Goal: Task Accomplishment & Management: Complete application form

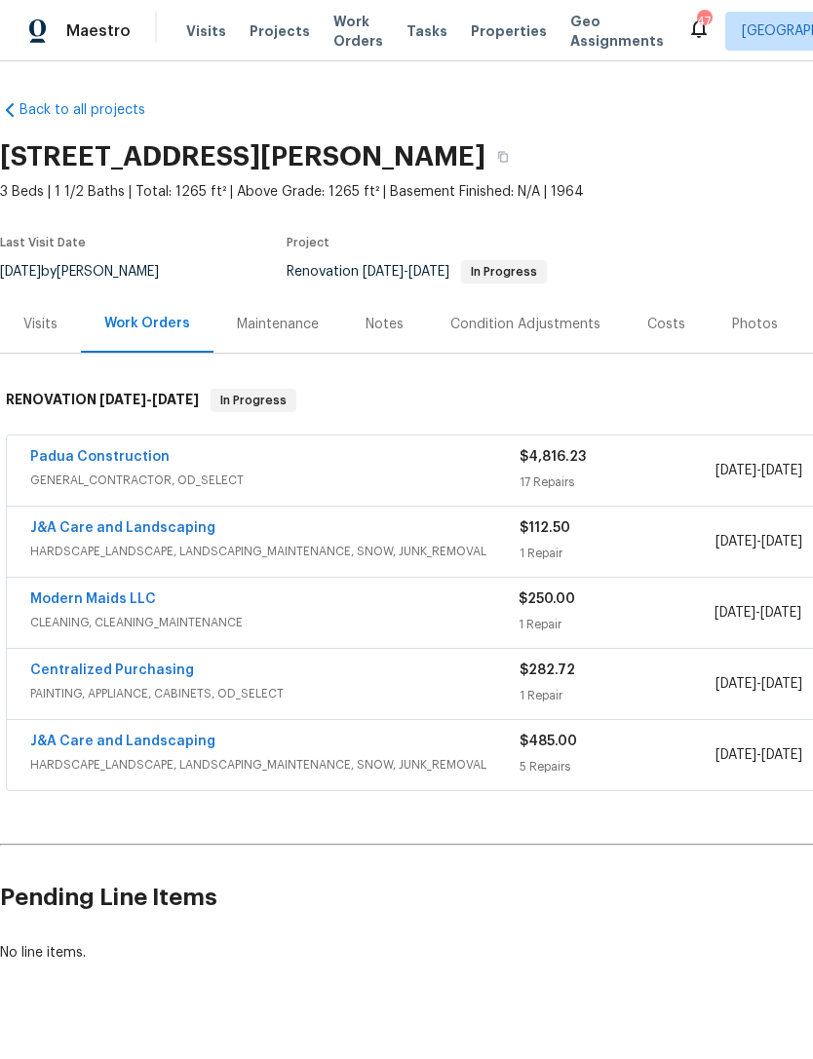
click at [111, 454] on link "Padua Construction" at bounding box center [99, 457] width 139 height 14
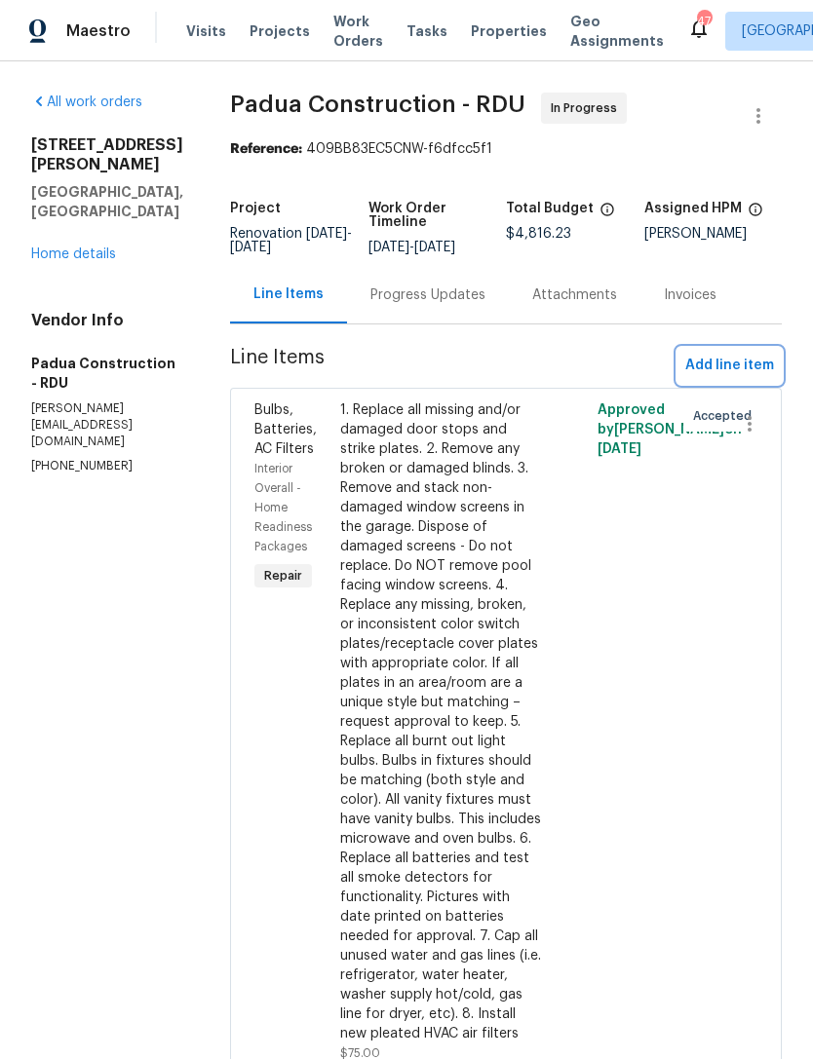
click at [695, 376] on span "Add line item" at bounding box center [729, 366] width 89 height 24
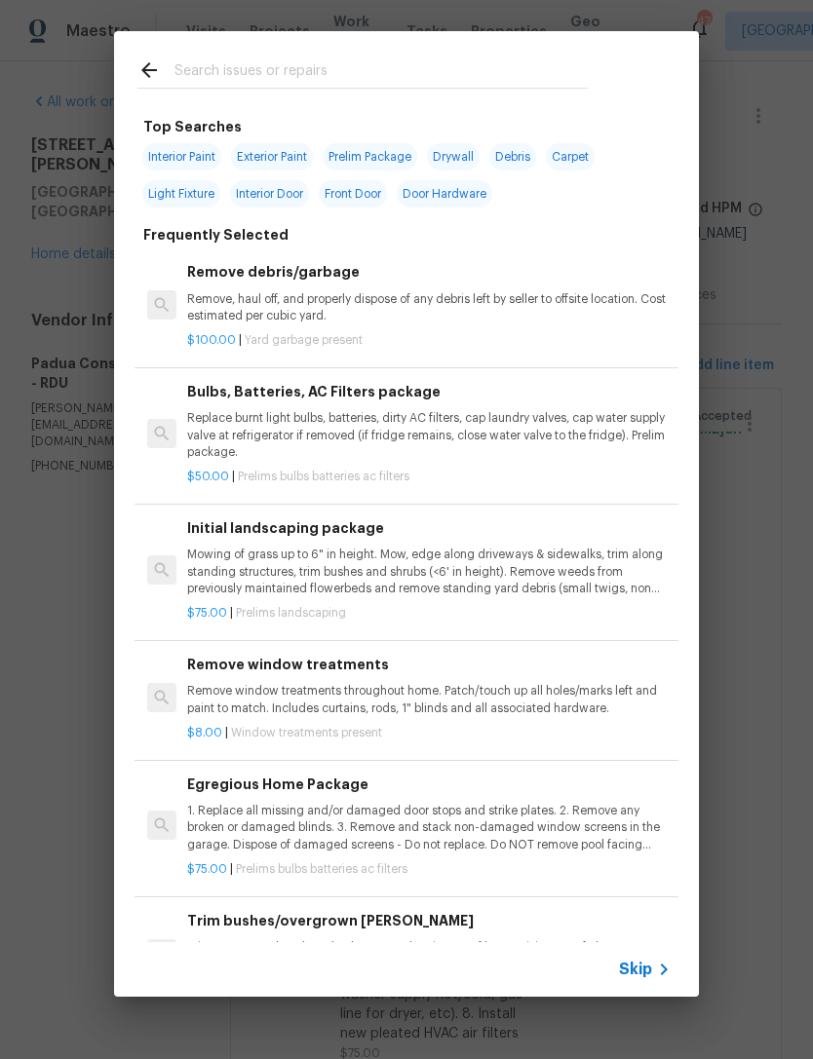
click at [213, 73] on input "text" at bounding box center [380, 72] width 413 height 29
type input "Door"
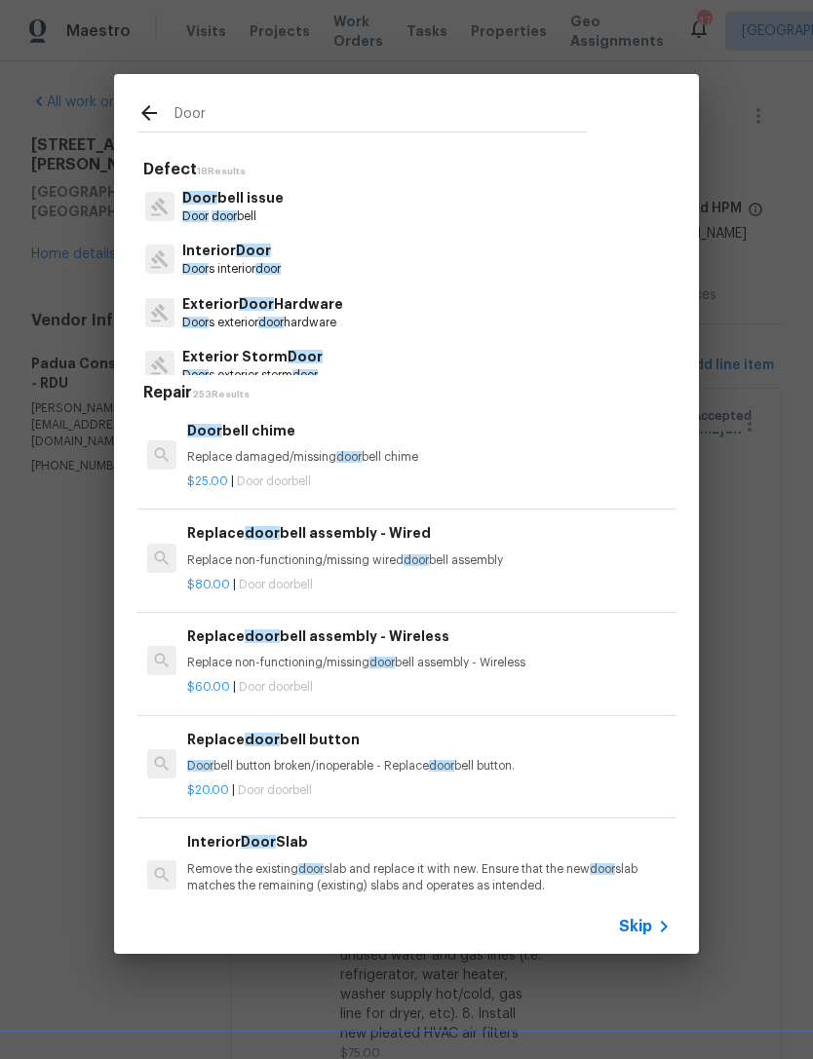
click at [244, 194] on p "Door bell issue" at bounding box center [232, 198] width 101 height 20
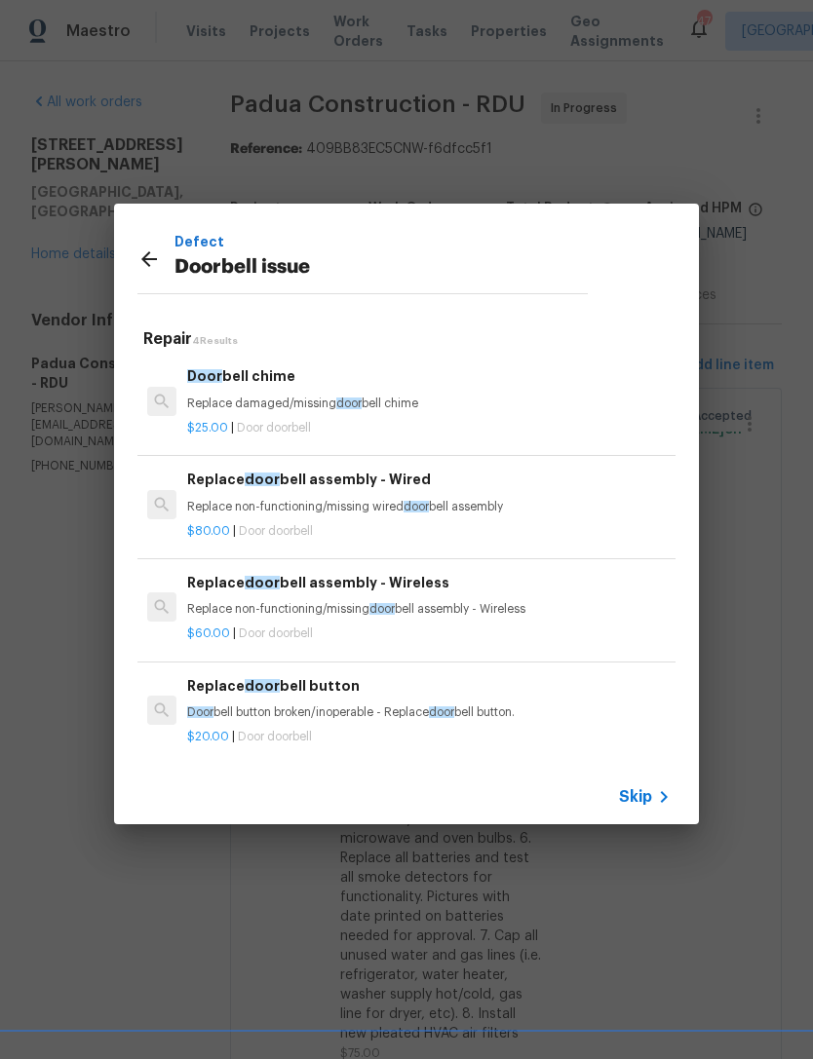
click at [327, 400] on p "Replace damaged/missing door bell chime" at bounding box center [428, 404] width 483 height 17
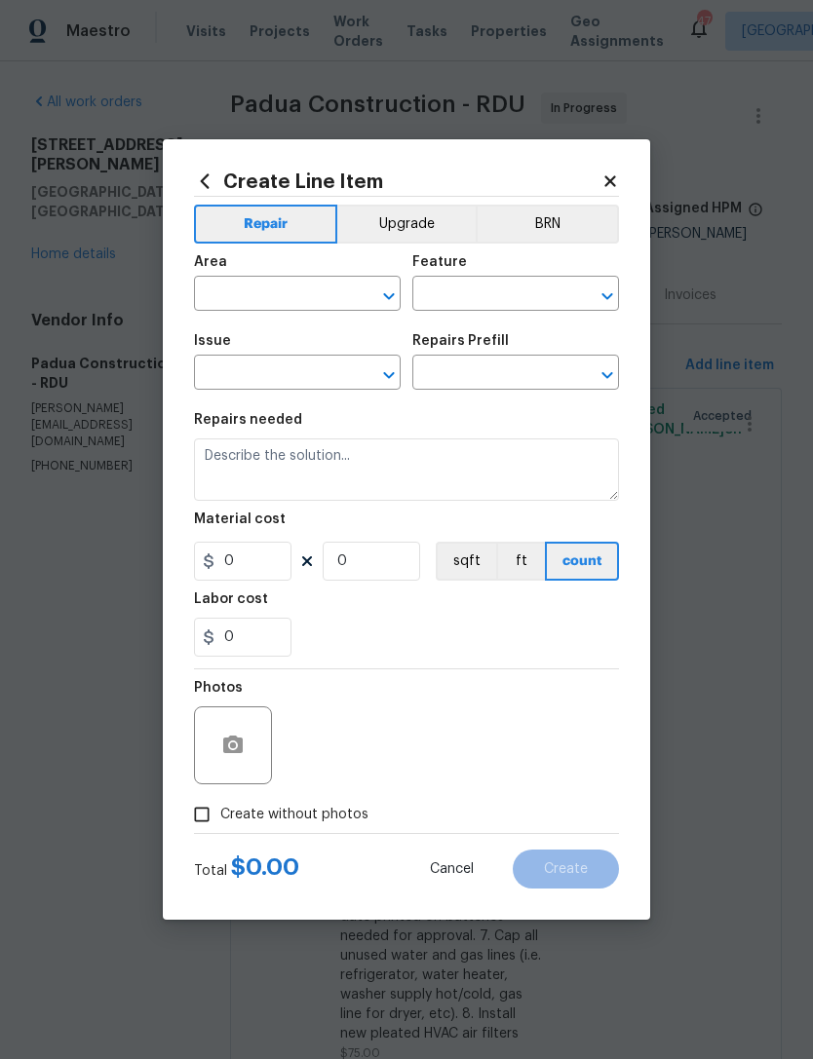
type input "Doorbell issue"
type input "Doorbell chime $25.00"
type textarea "Replace damaged/missing doorbell chime"
type input "25"
type input "1"
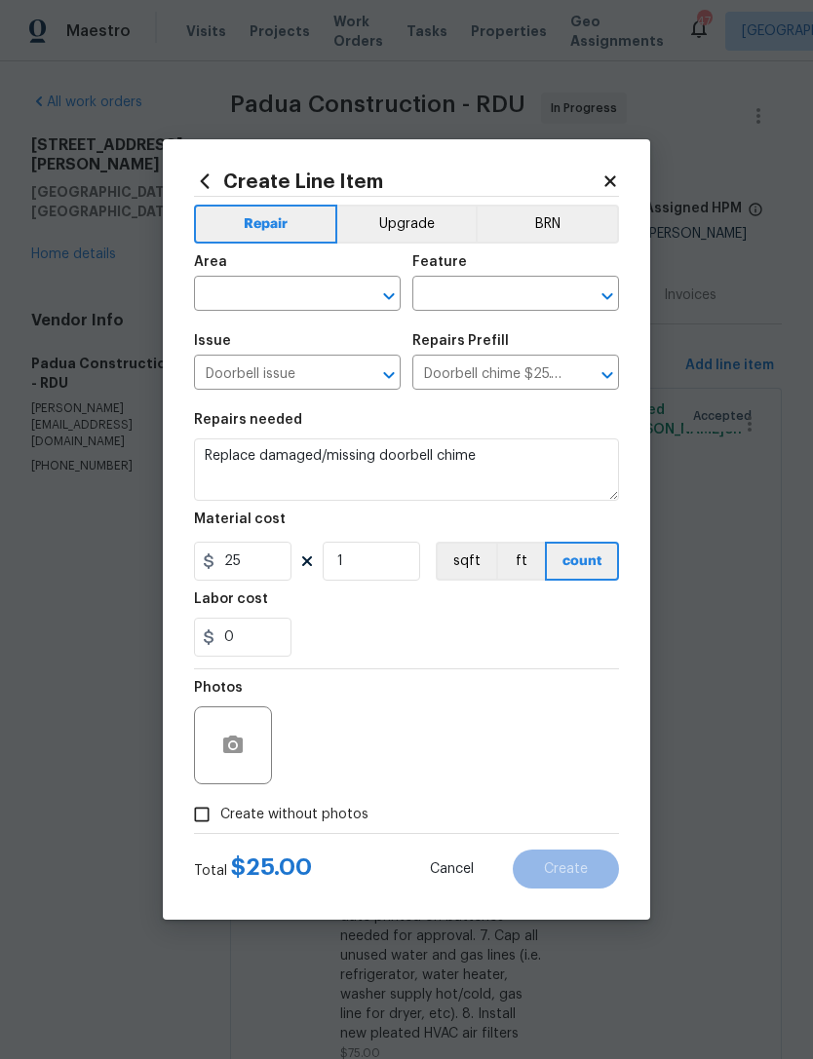
click at [289, 292] on input "text" at bounding box center [270, 296] width 152 height 30
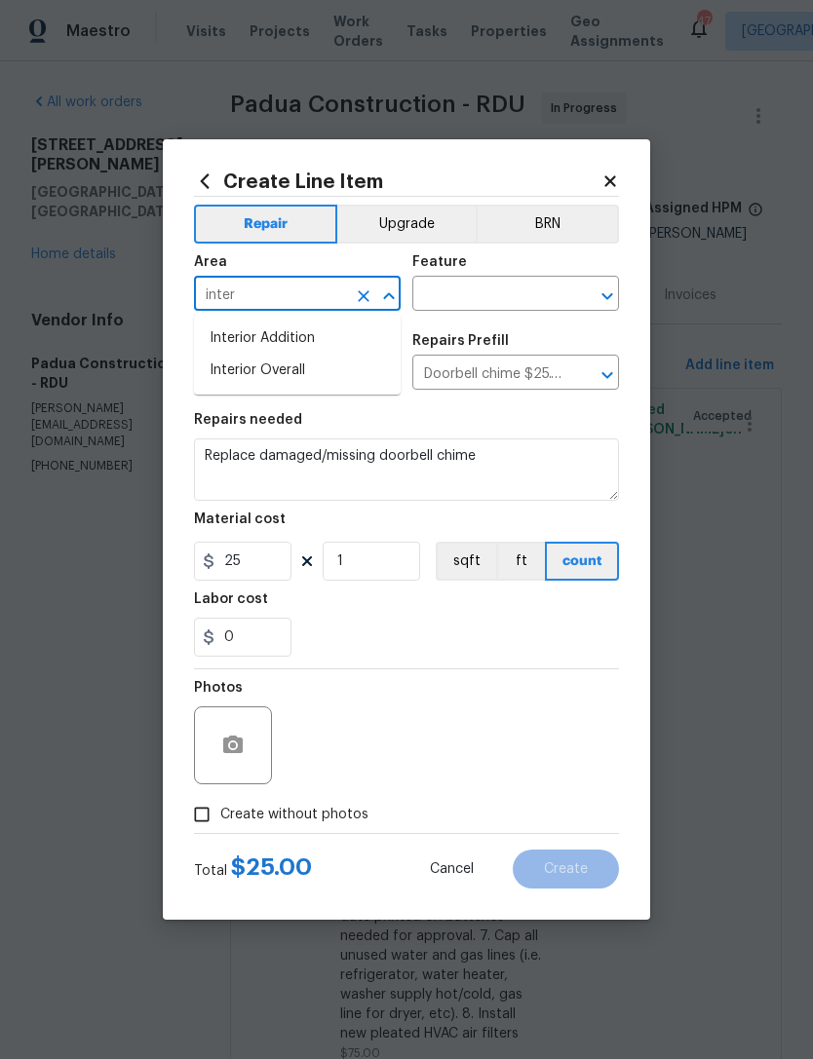
click at [328, 371] on li "Interior Overall" at bounding box center [297, 371] width 207 height 32
type input "Interior Overall"
click at [530, 287] on input "text" at bounding box center [488, 296] width 152 height 30
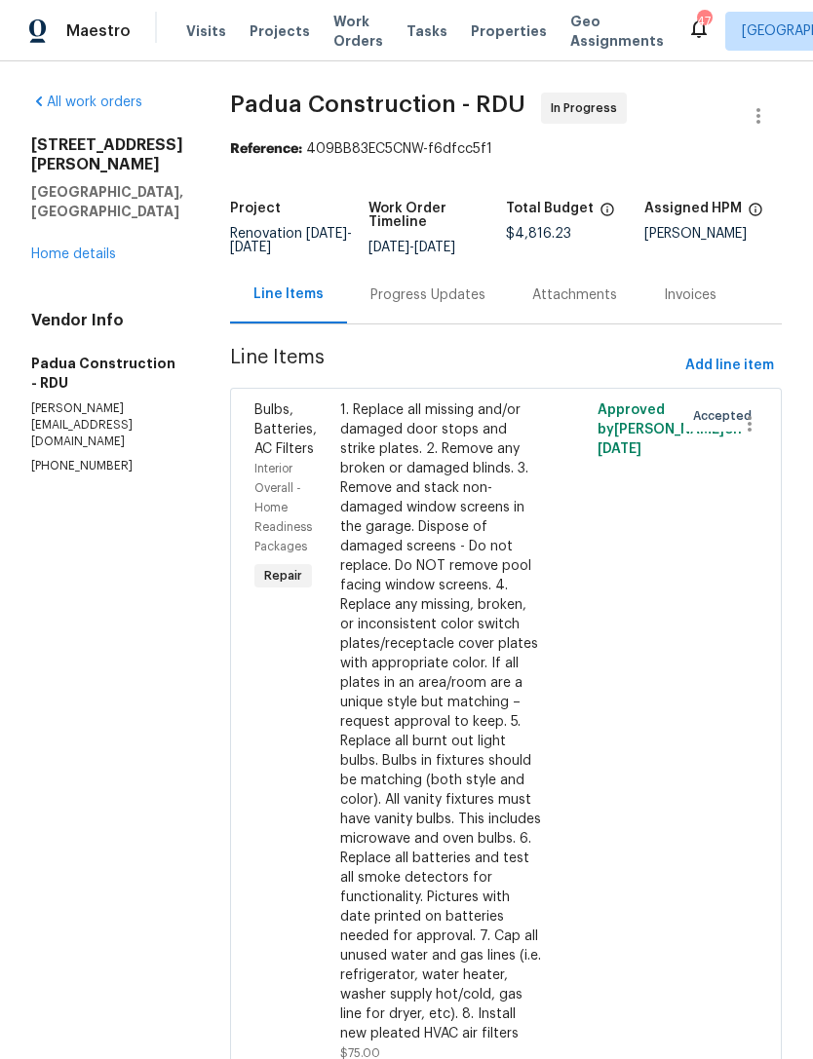
click at [604, 728] on div "Approved by Preston Sexton on 7/31/2025" at bounding box center [635, 732] width 86 height 674
click at [707, 370] on span "Add line item" at bounding box center [729, 366] width 89 height 24
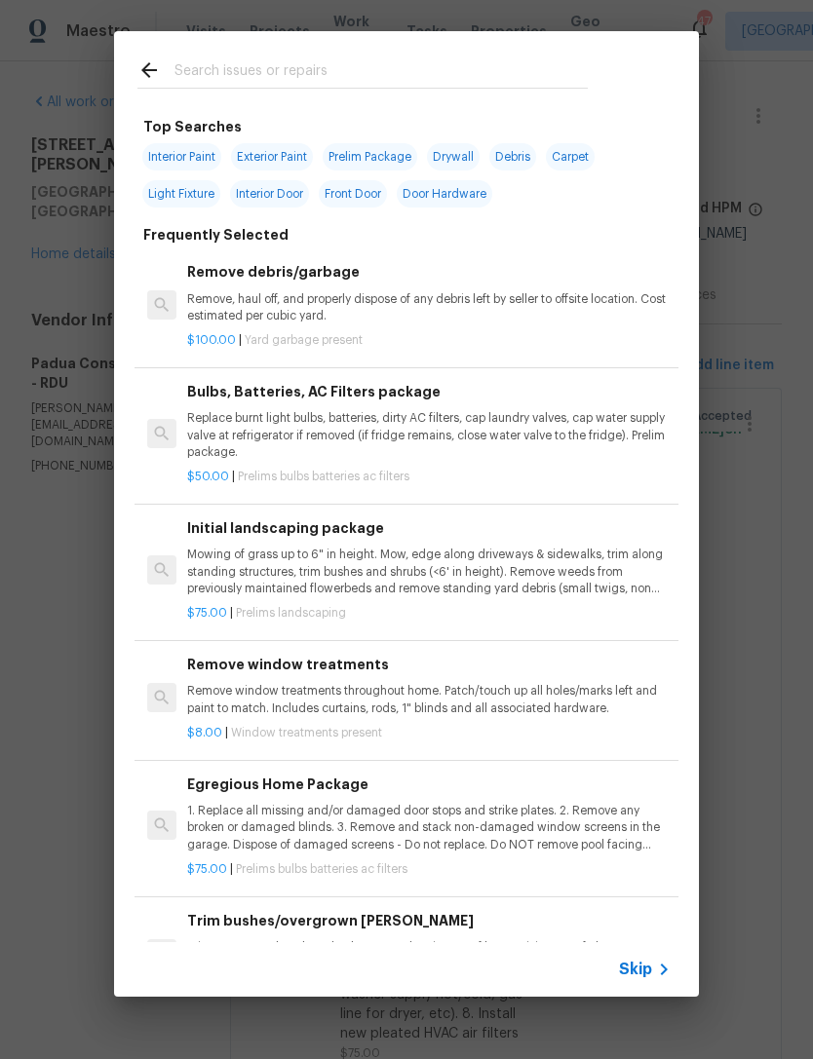
click at [429, 58] on input "text" at bounding box center [380, 72] width 413 height 29
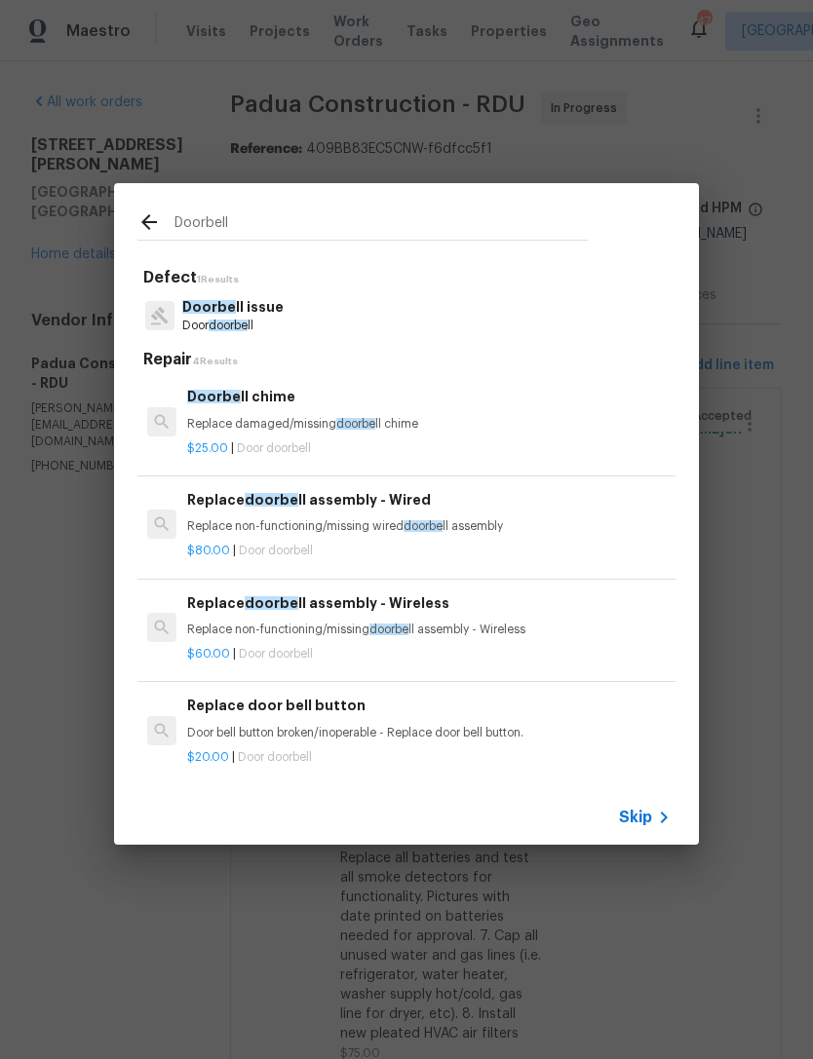
type input "Doorbell"
click at [248, 316] on p "Doorbell issue" at bounding box center [231, 307] width 98 height 20
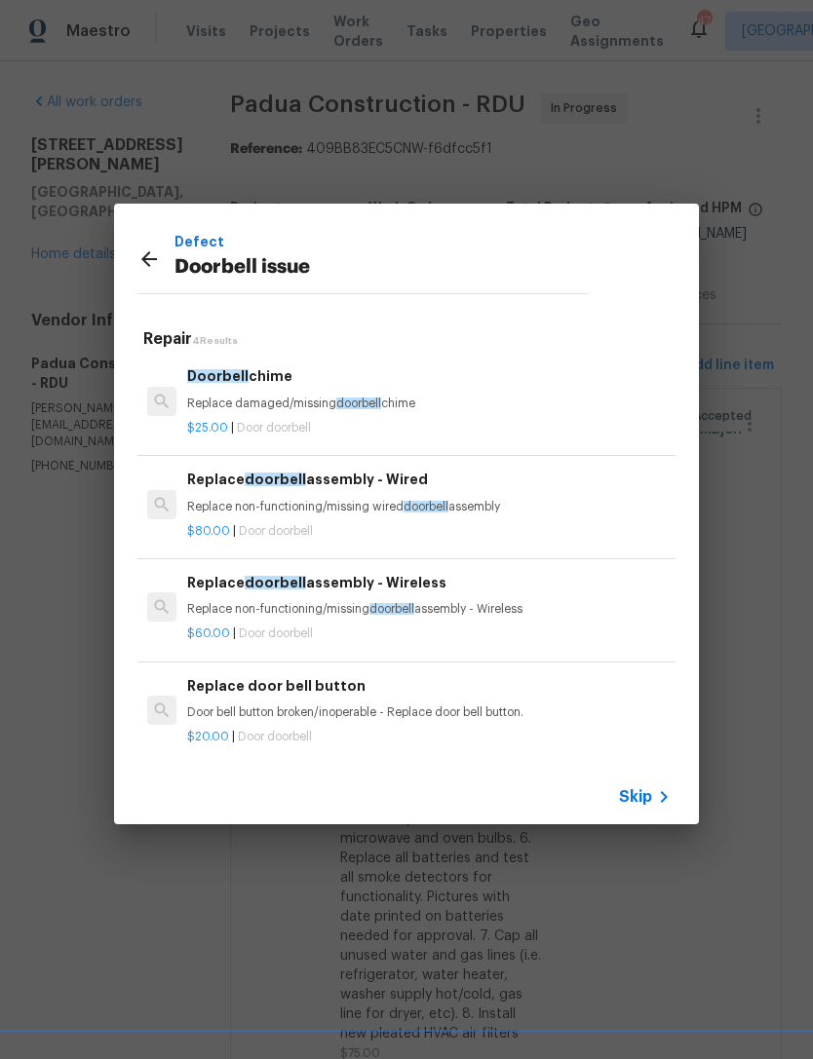
click at [289, 396] on p "Replace damaged/missing doorbell chime" at bounding box center [428, 404] width 483 height 17
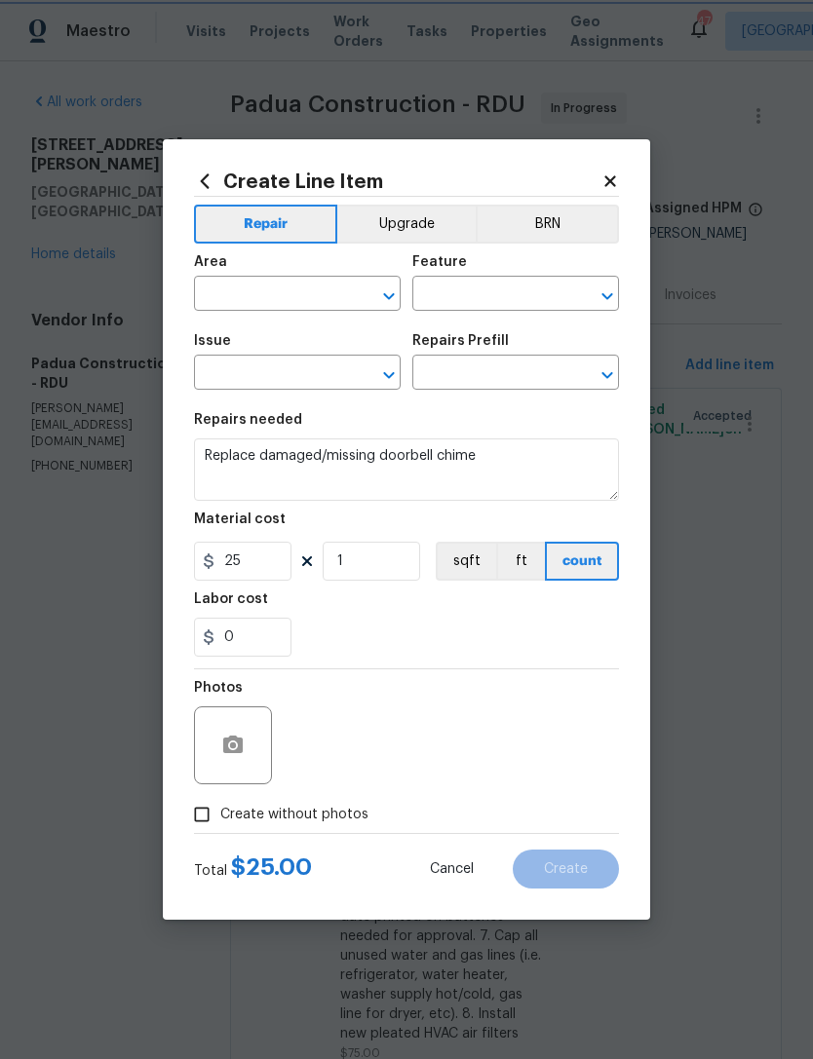
type input "Interior Overall"
type input "Doorbell issue"
type input "Doorbell chime $25.00"
click at [496, 298] on input "text" at bounding box center [488, 296] width 152 height 30
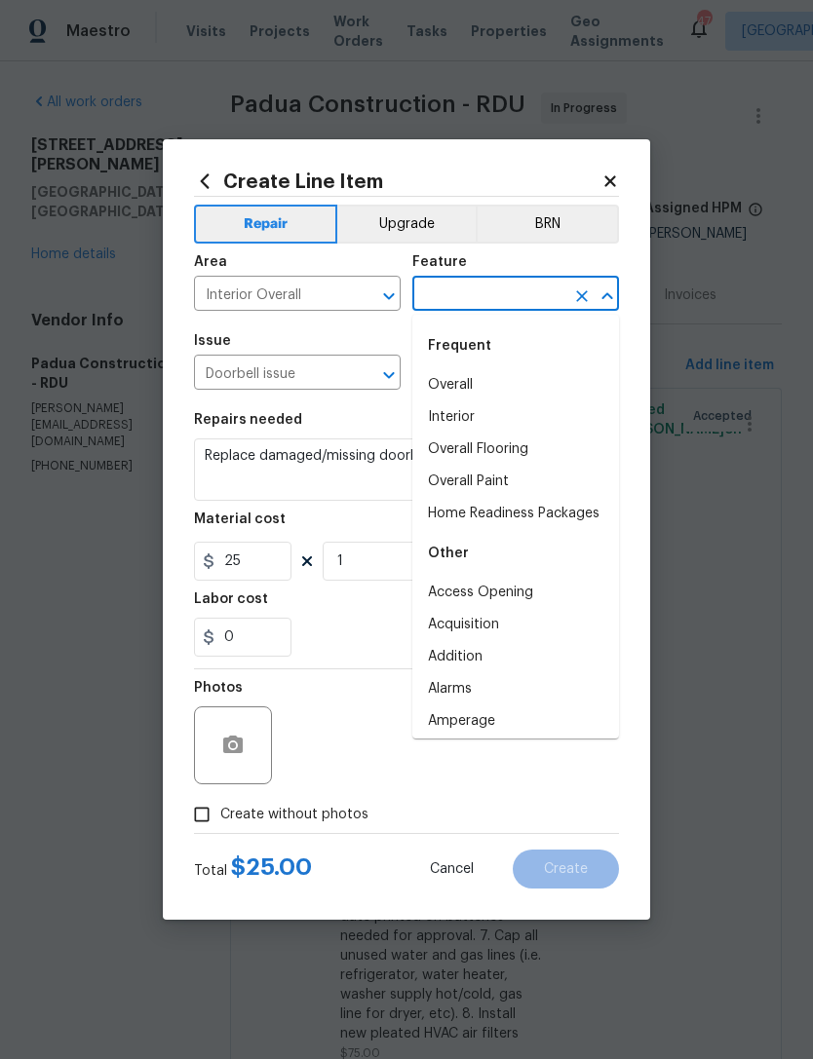
click at [487, 418] on li "Interior" at bounding box center [515, 417] width 207 height 32
type input "Interior"
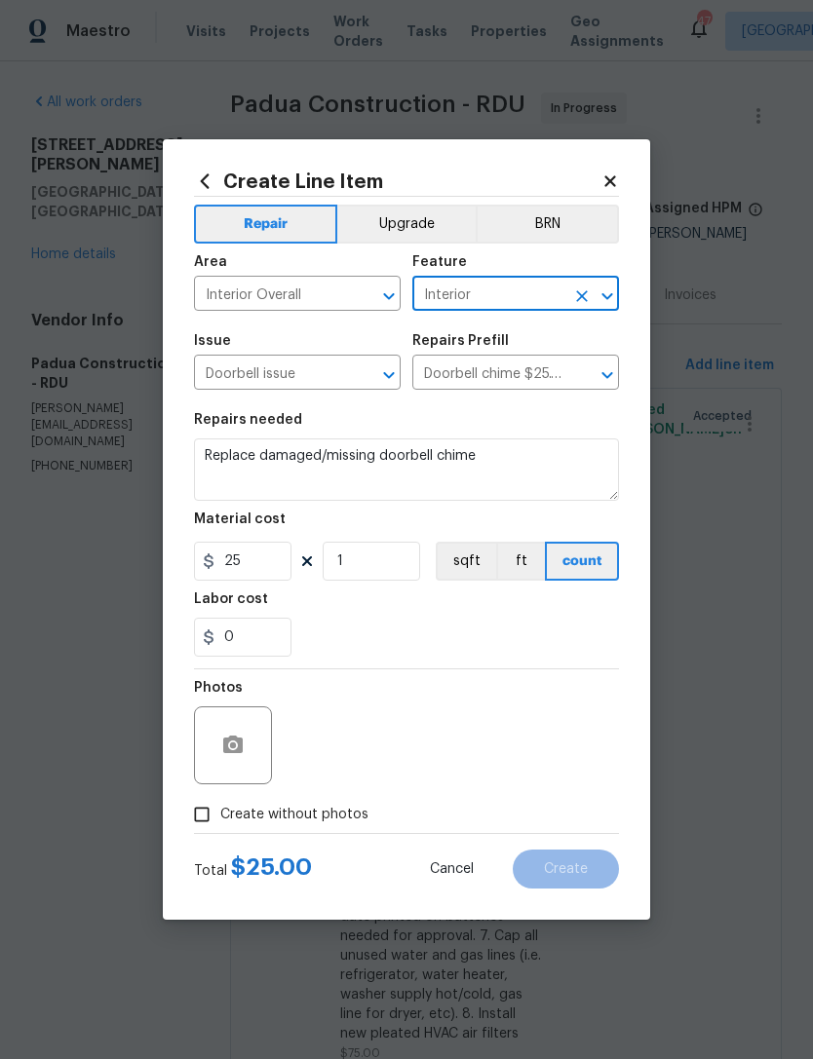
click at [277, 816] on span "Create without photos" at bounding box center [294, 815] width 148 height 20
click at [220, 816] on input "Create without photos" at bounding box center [201, 814] width 37 height 37
checkbox input "true"
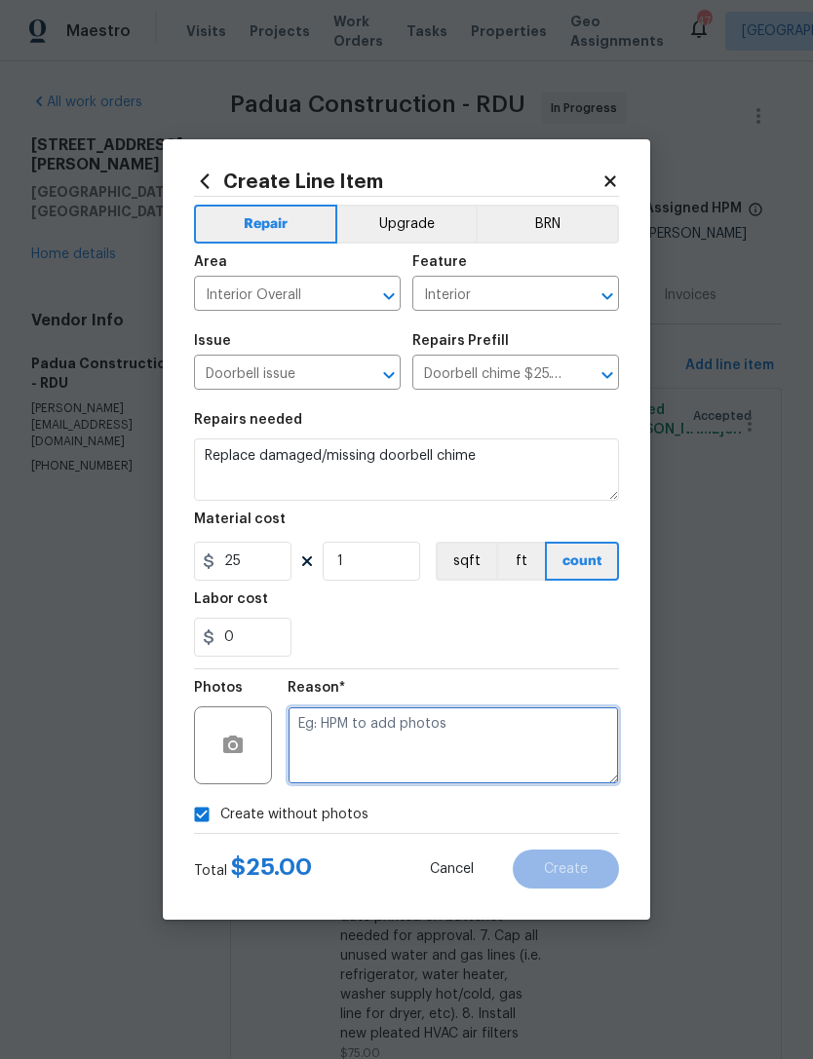
click at [439, 728] on textarea at bounding box center [452, 745] width 331 height 78
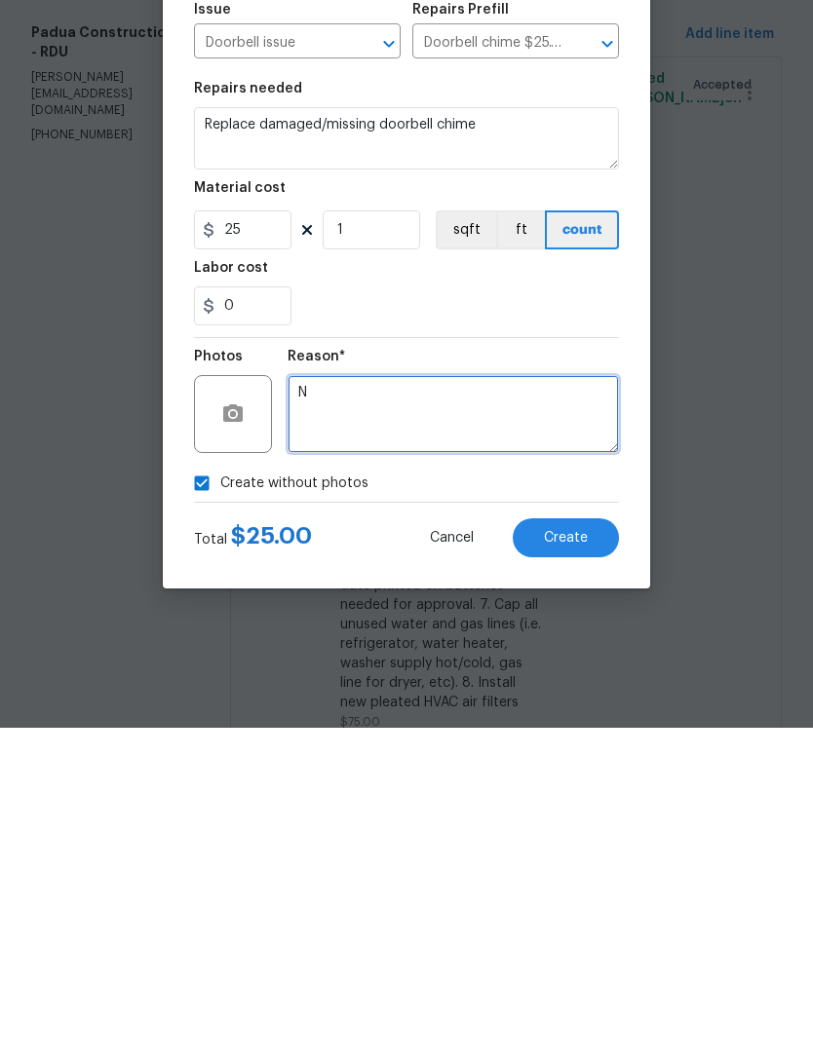
type textarea "N"
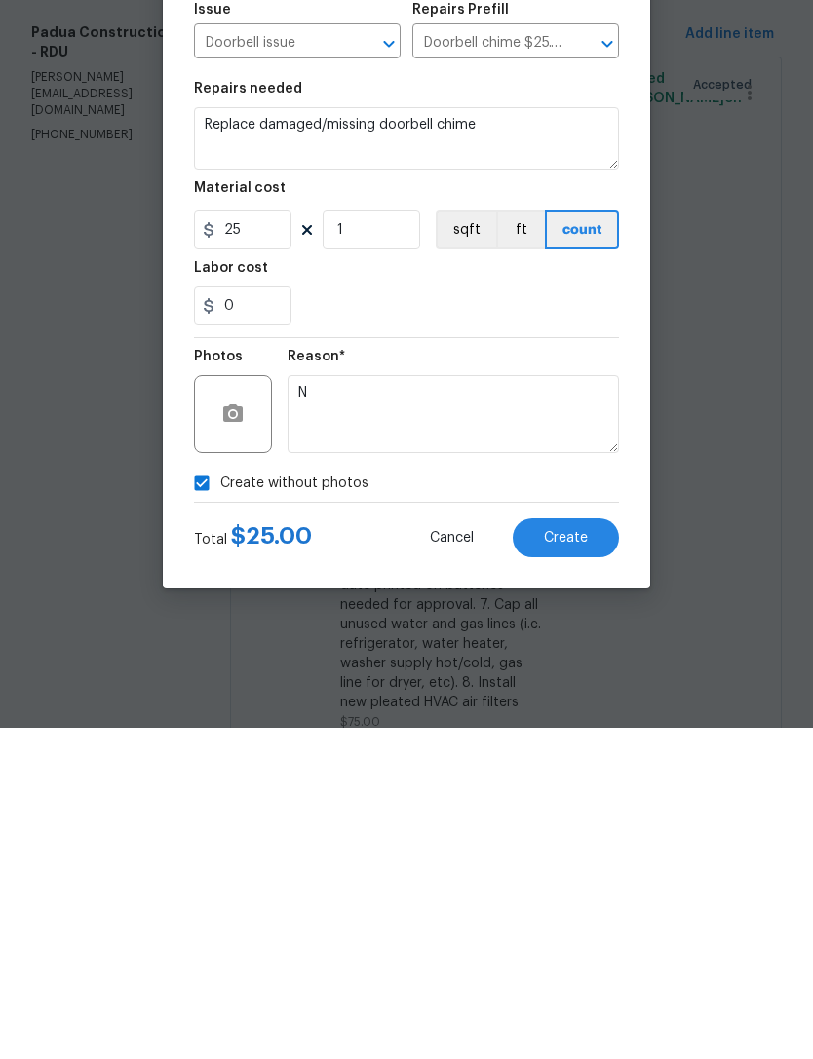
click at [585, 862] on span "Create" at bounding box center [566, 869] width 44 height 15
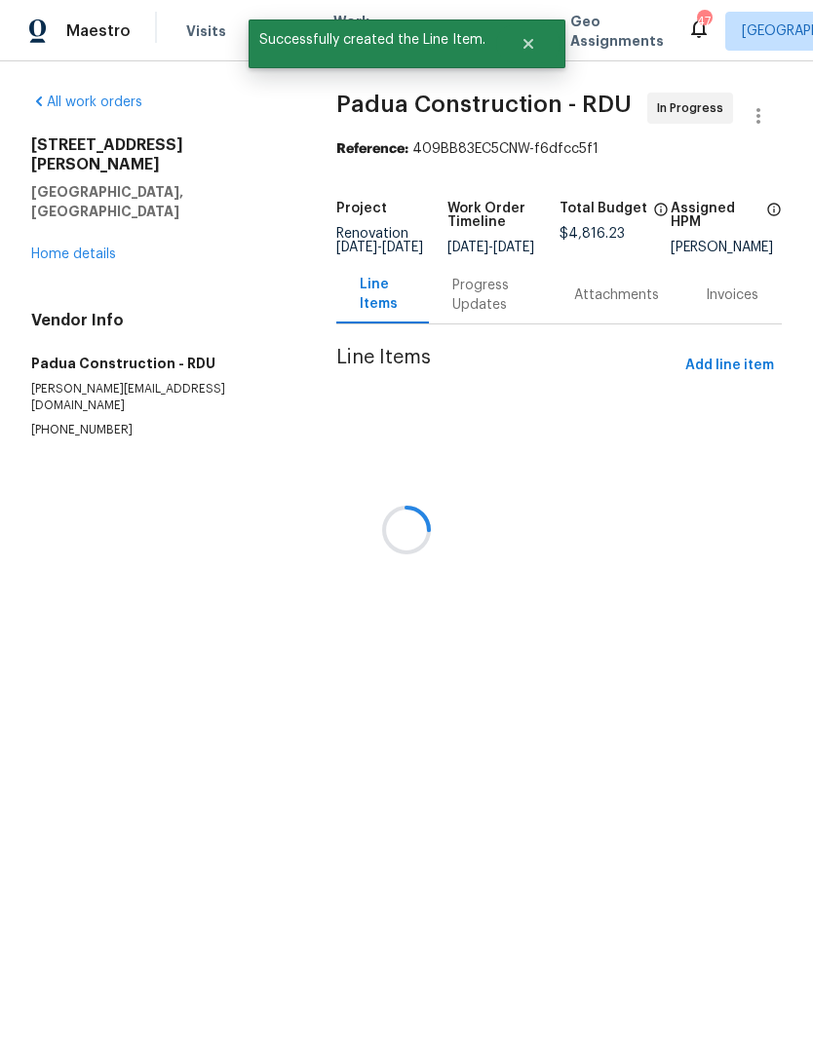
scroll to position [0, 0]
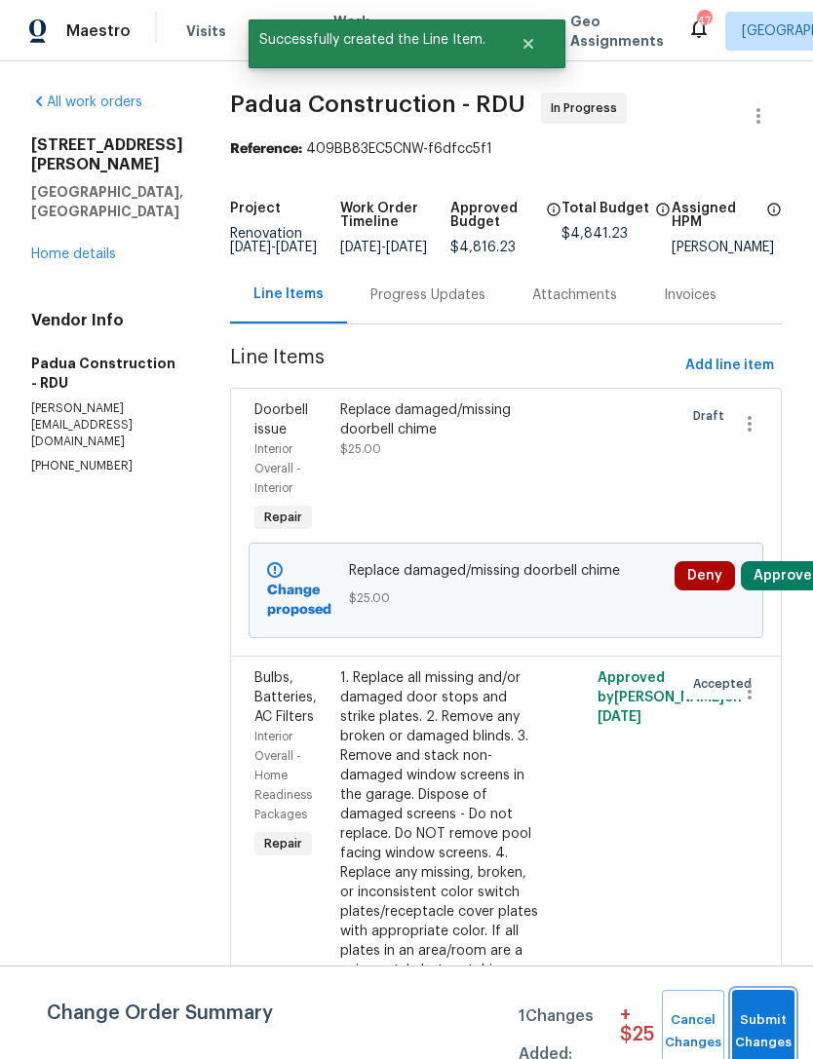
click at [775, 1012] on span "Submit Changes" at bounding box center [763, 1032] width 43 height 45
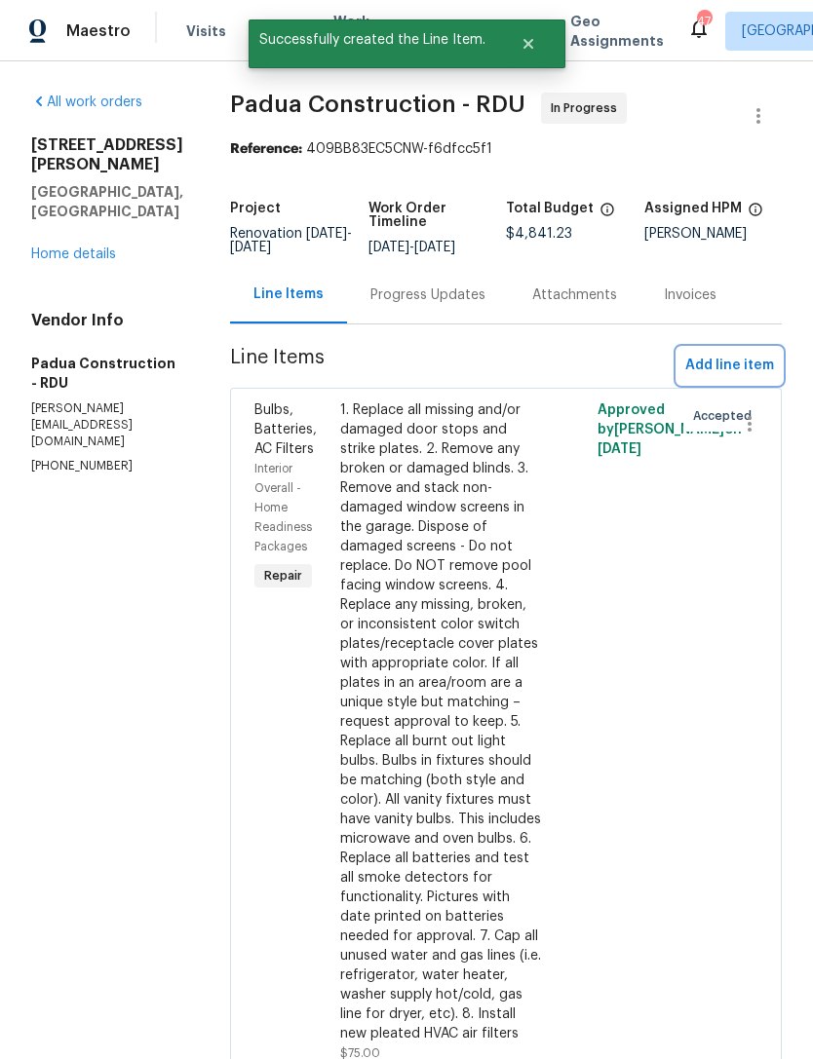
click at [696, 362] on span "Add line item" at bounding box center [729, 366] width 89 height 24
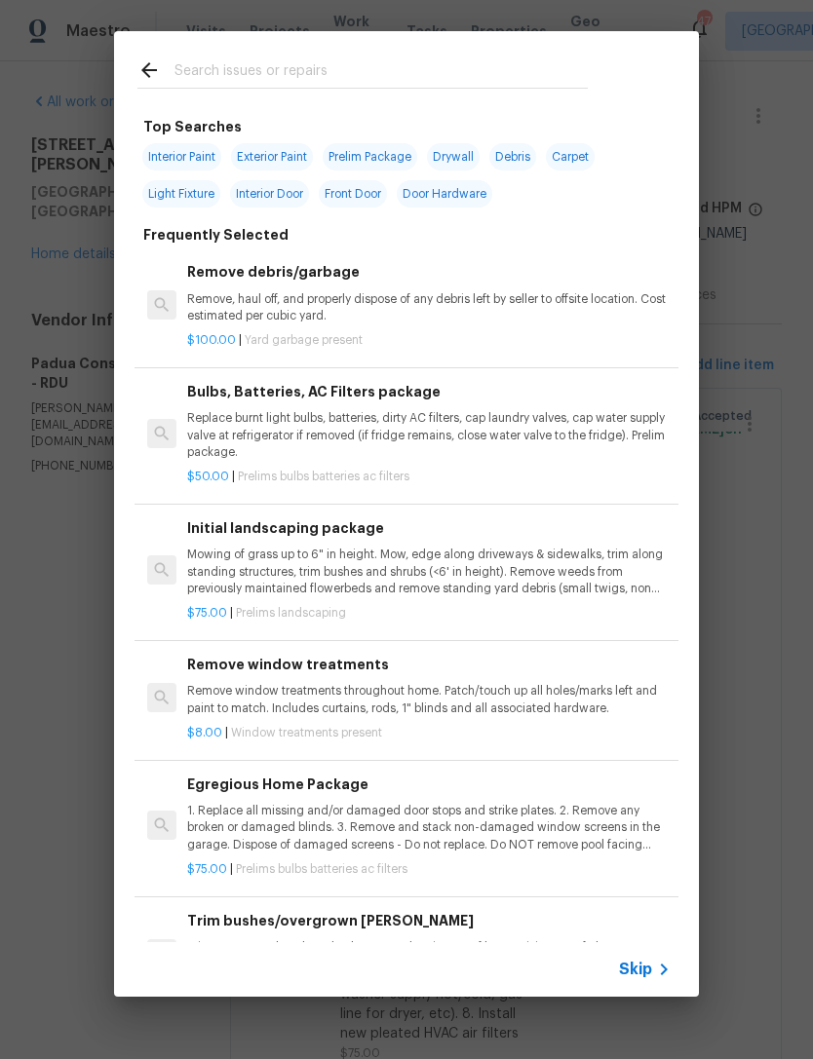
click at [422, 73] on input "text" at bounding box center [380, 72] width 413 height 29
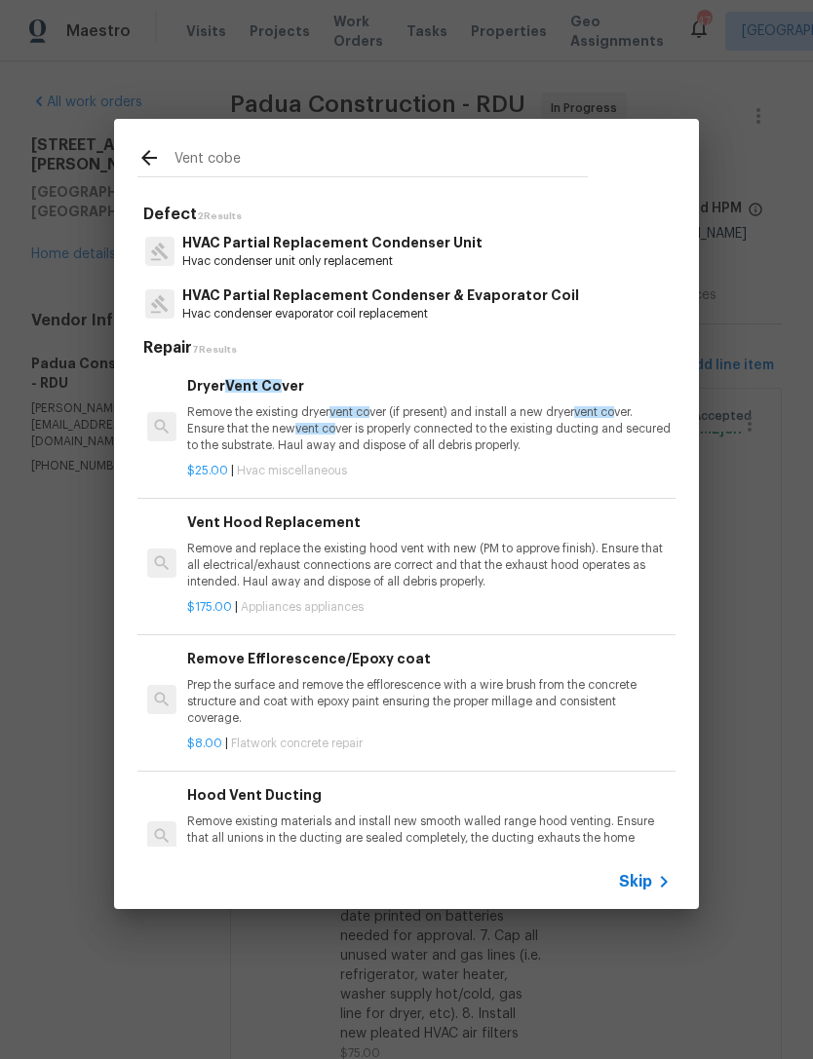
type input "Vent cober"
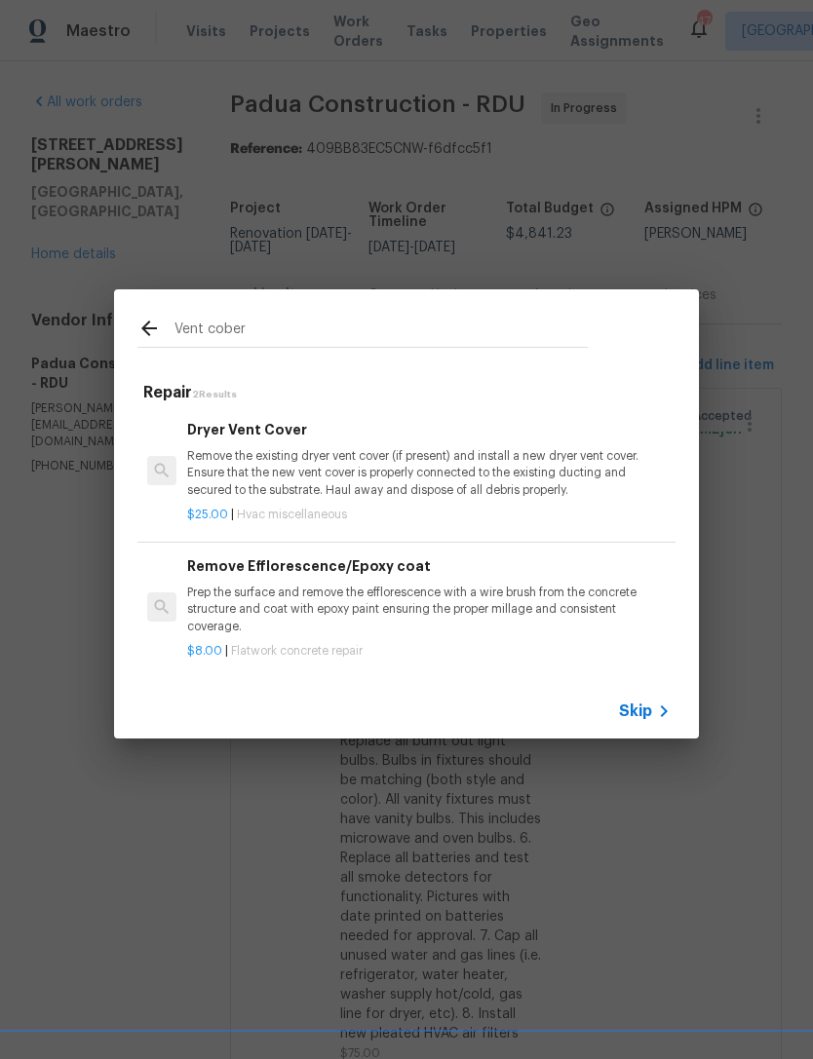
click at [370, 457] on p "Remove the existing dryer vent cover (if present) and install a new dryer vent …" at bounding box center [428, 473] width 483 height 50
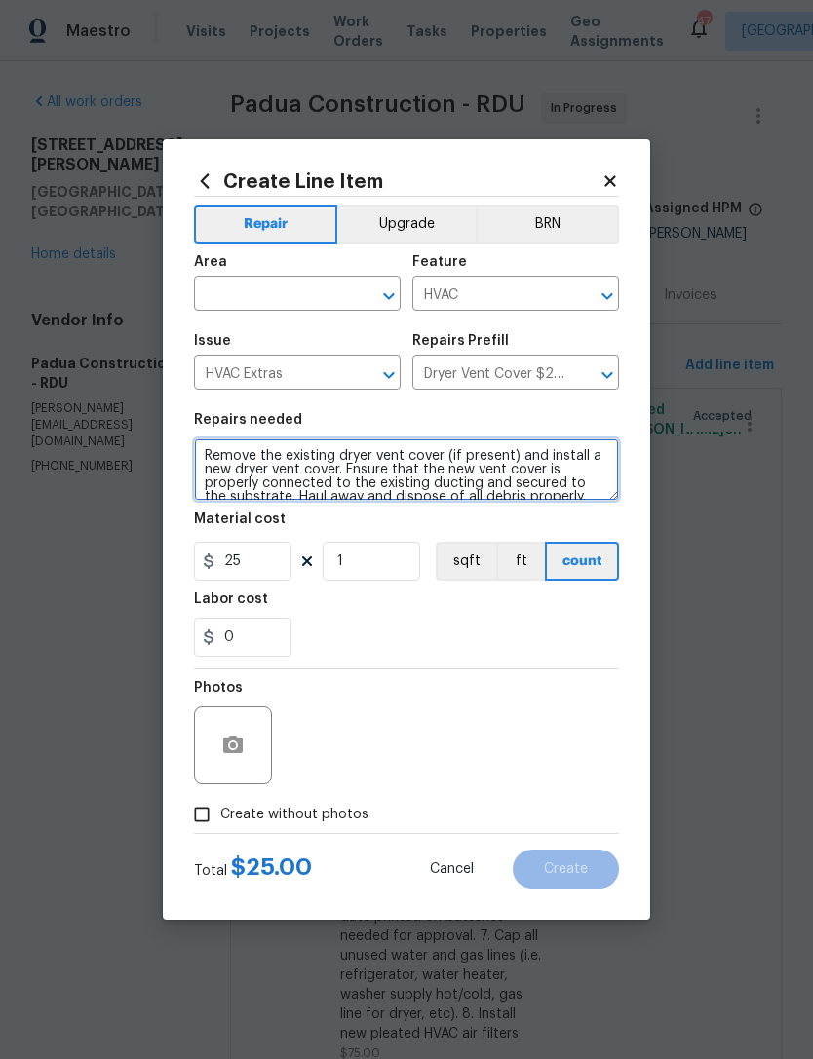
click at [368, 461] on textarea "Remove the existing dryer vent cover (if present) and install a new dryer vent …" at bounding box center [406, 470] width 425 height 62
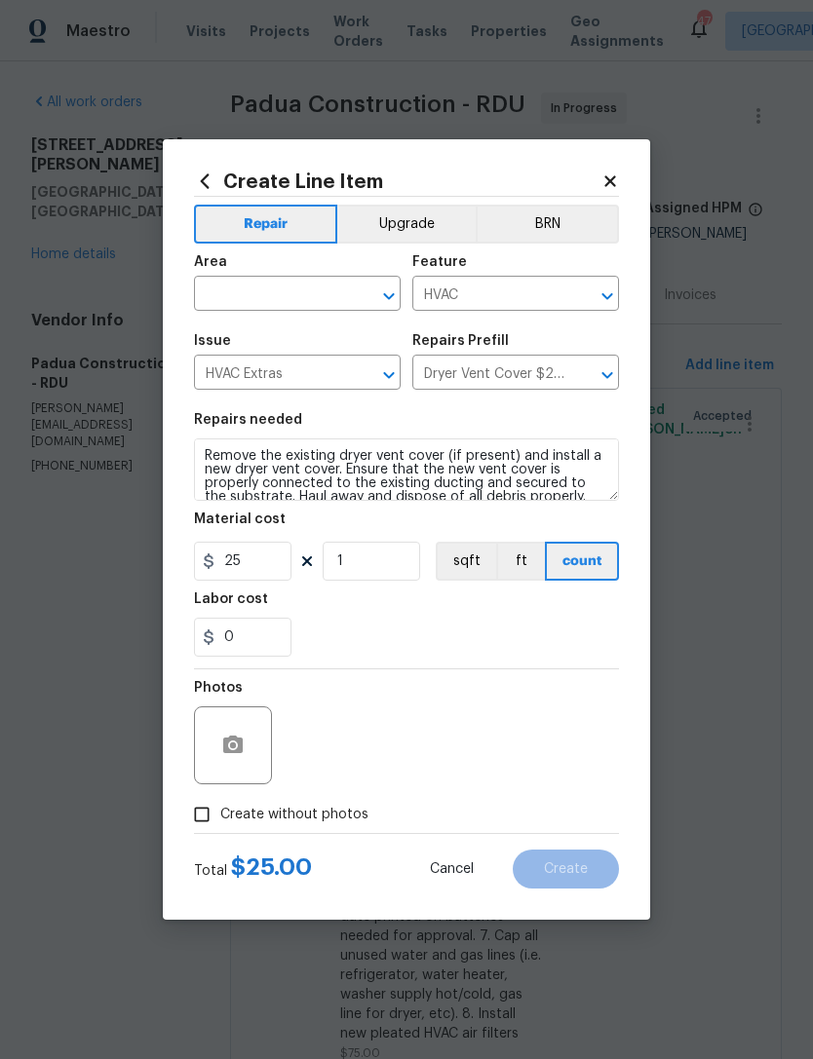
click at [279, 293] on input "text" at bounding box center [270, 296] width 152 height 30
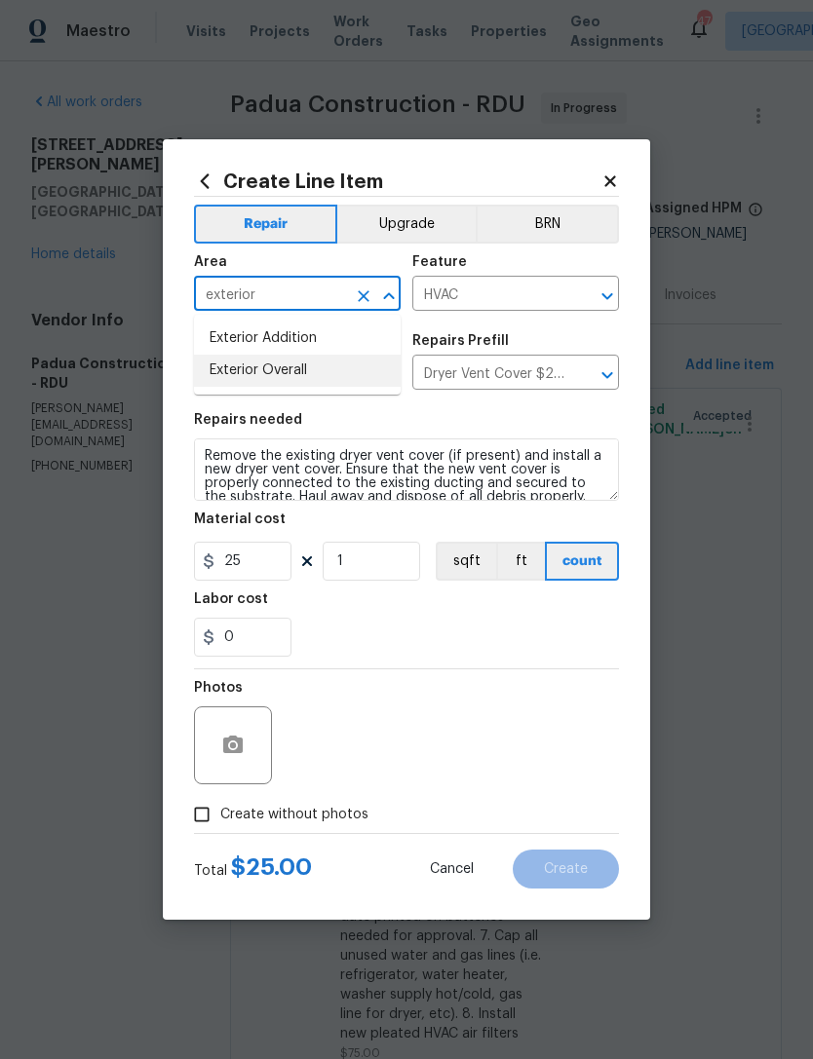
click at [339, 371] on li "Exterior Overall" at bounding box center [297, 371] width 207 height 32
type input "Exterior Overall"
click at [327, 821] on span "Create without photos" at bounding box center [294, 815] width 148 height 20
click at [220, 821] on input "Create without photos" at bounding box center [201, 814] width 37 height 37
checkbox input "true"
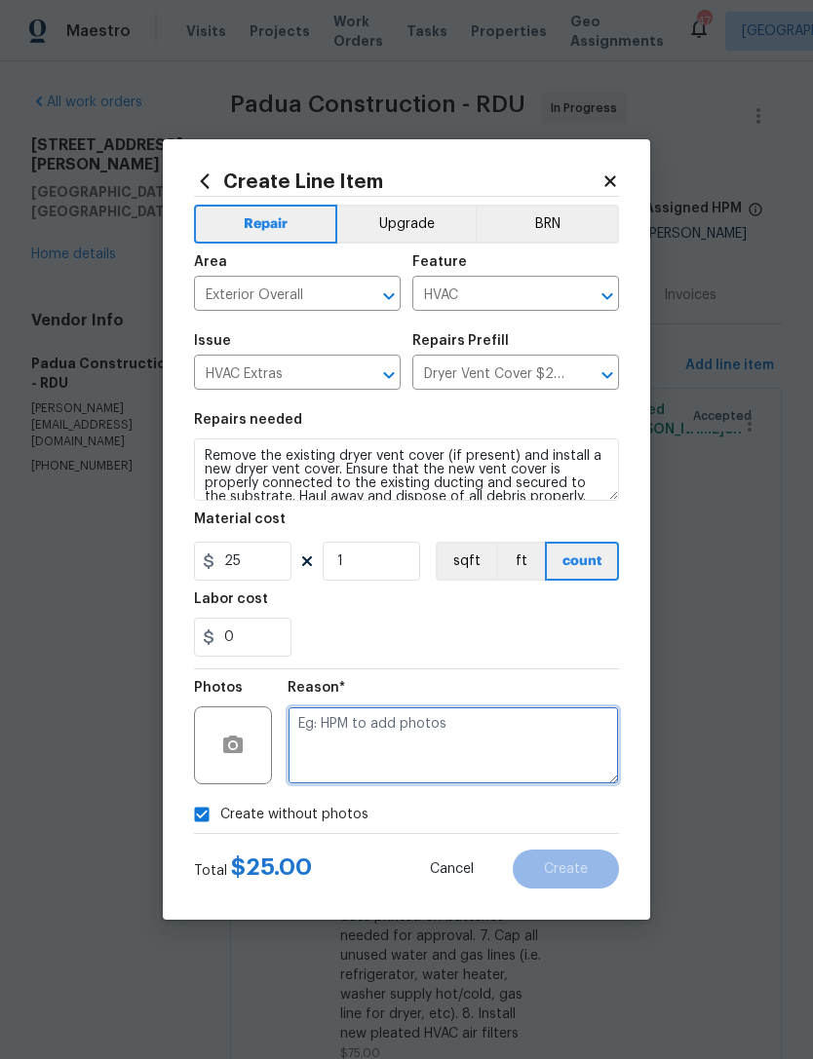
click at [429, 720] on textarea at bounding box center [452, 745] width 331 height 78
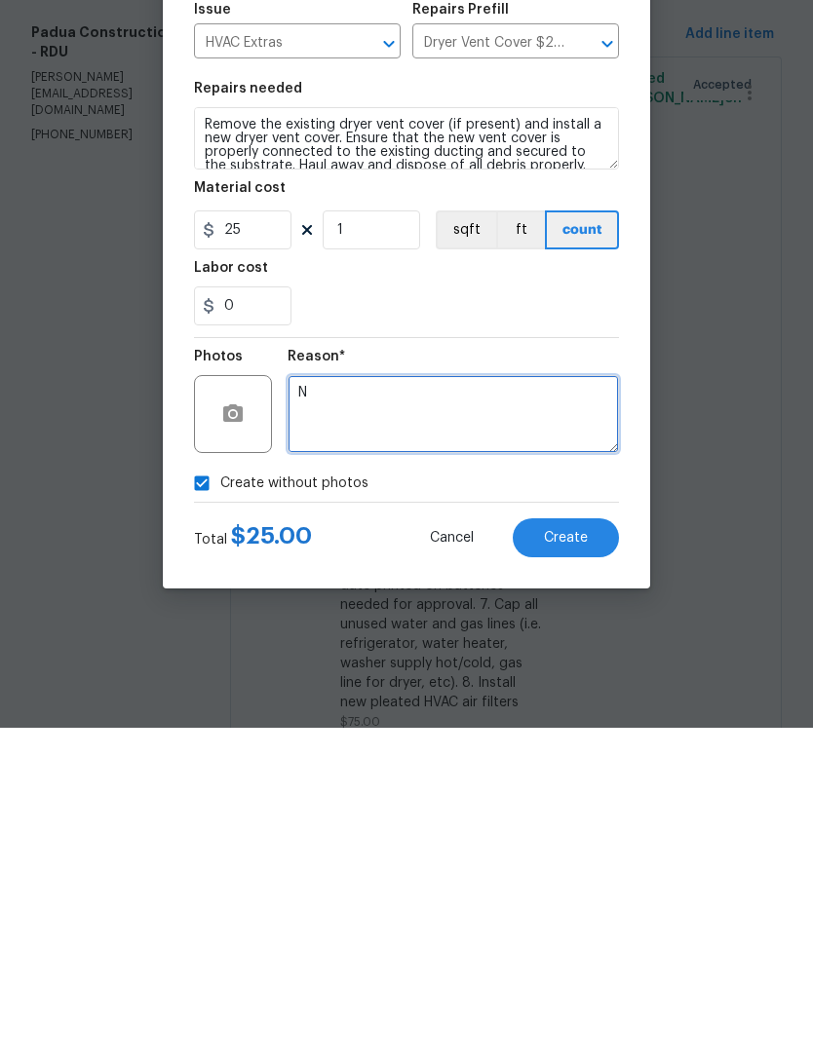
type textarea "N"
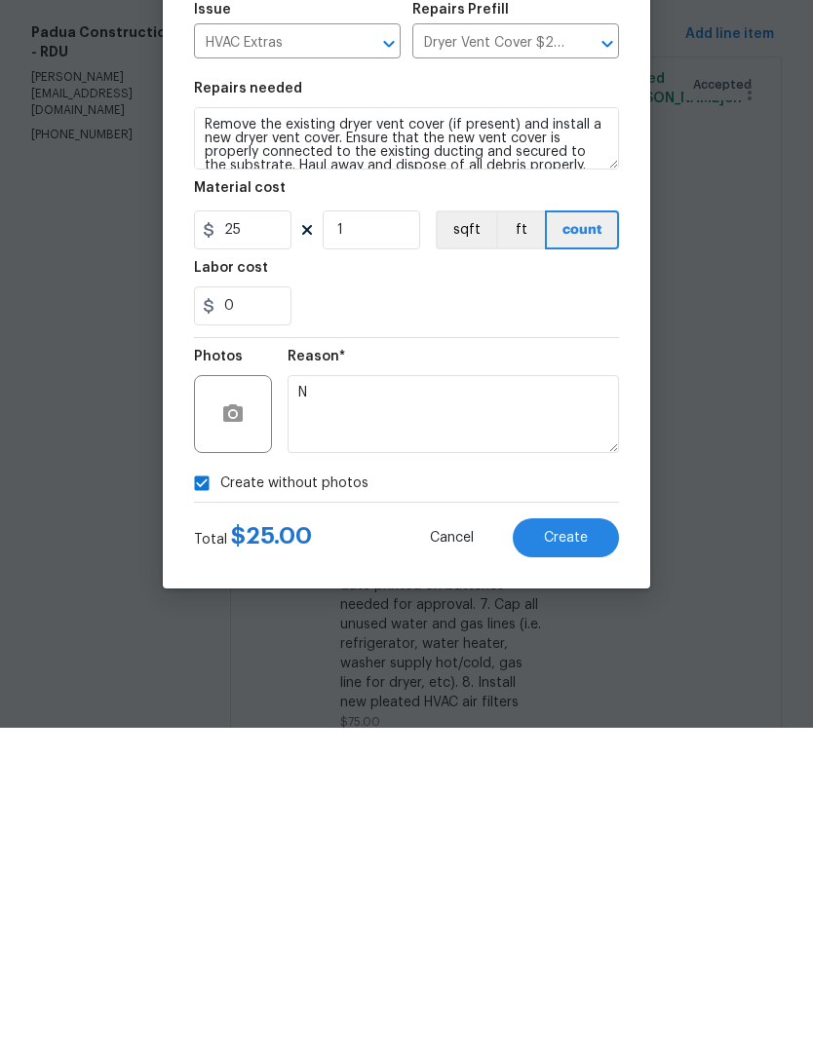
click at [592, 850] on button "Create" at bounding box center [566, 869] width 106 height 39
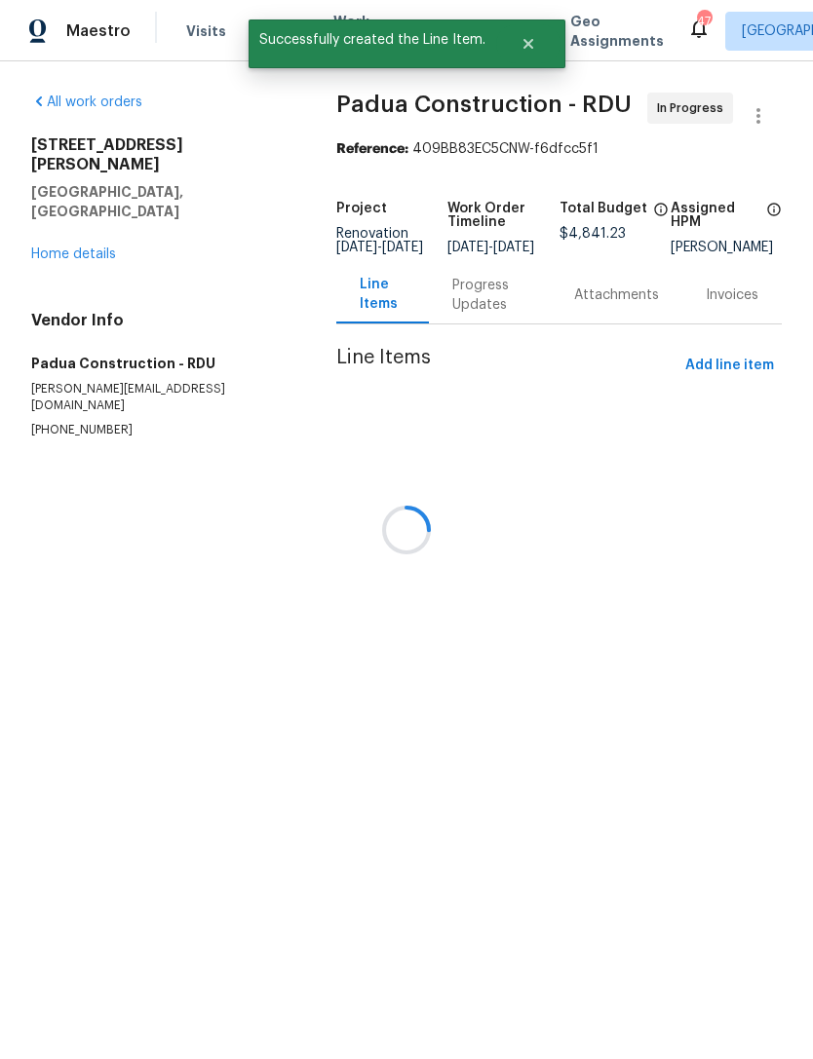
scroll to position [0, 0]
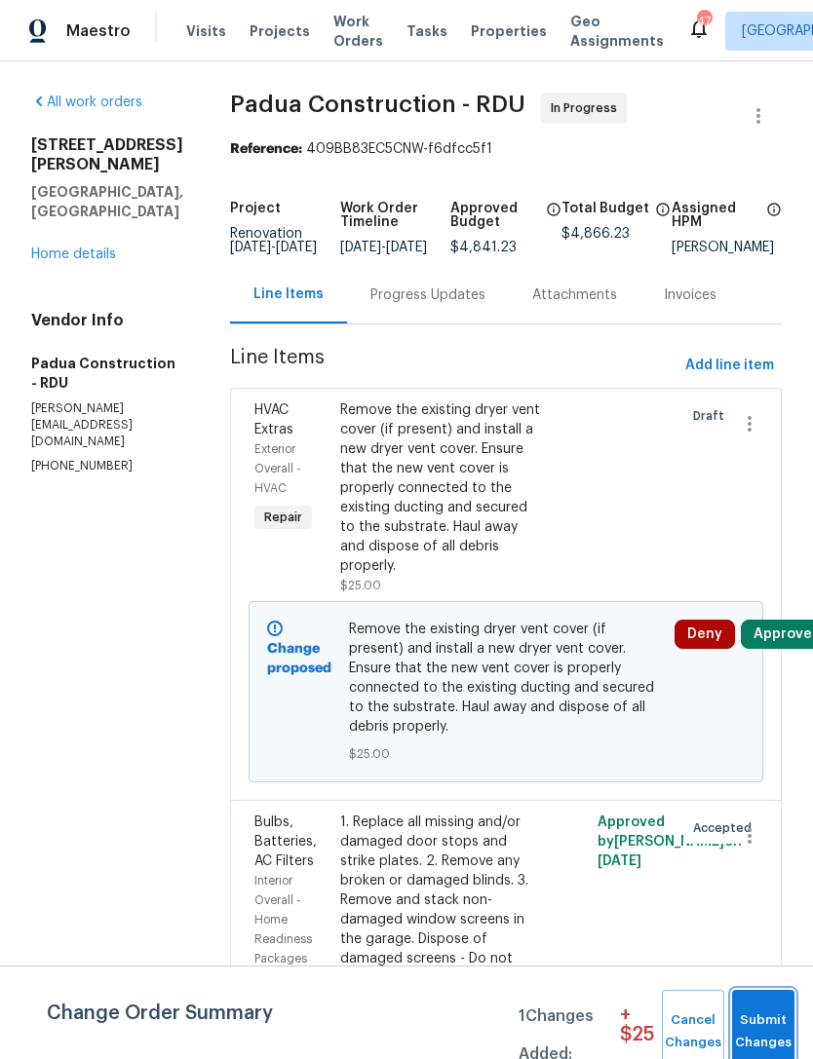
click at [775, 1044] on span "Submit Changes" at bounding box center [763, 1032] width 43 height 45
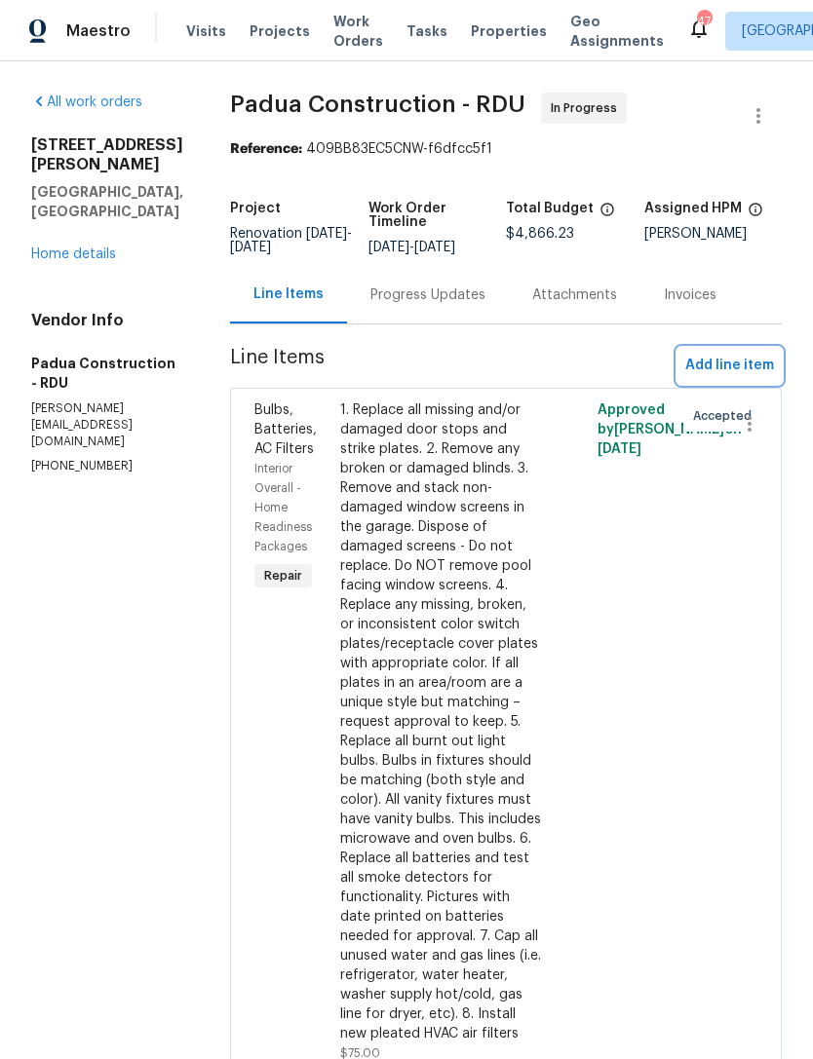
click at [696, 366] on span "Add line item" at bounding box center [729, 366] width 89 height 24
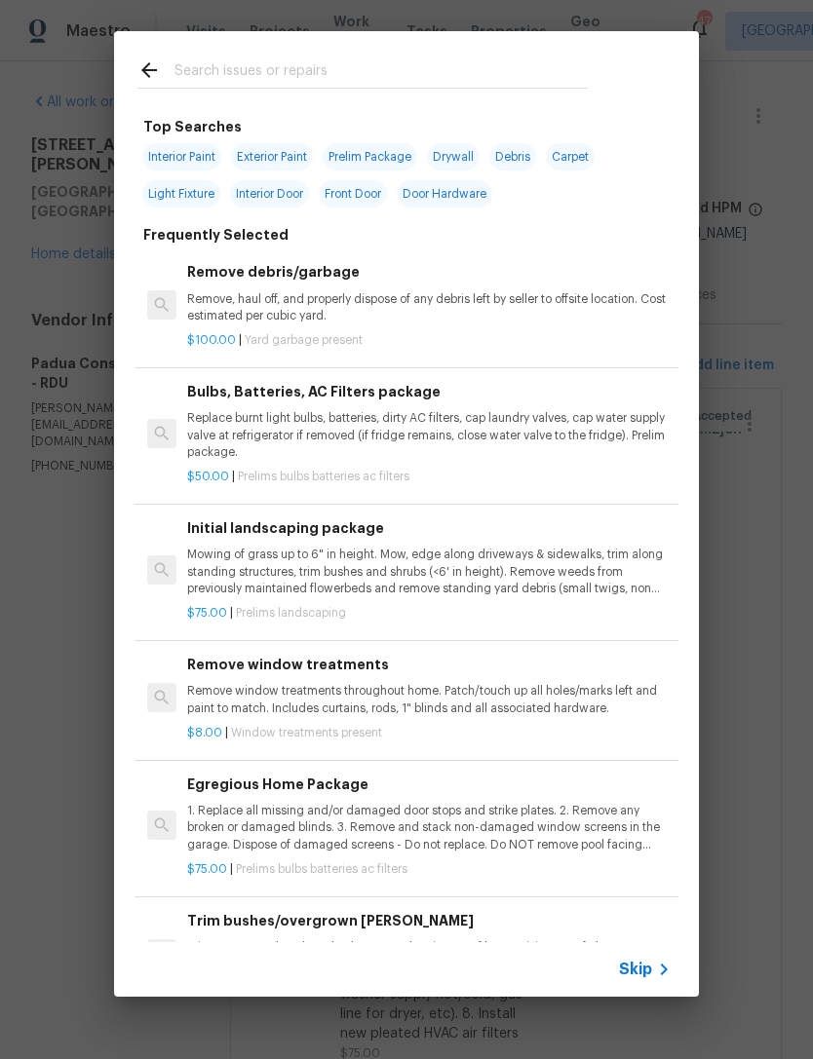
click at [328, 69] on input "text" at bounding box center [380, 72] width 413 height 29
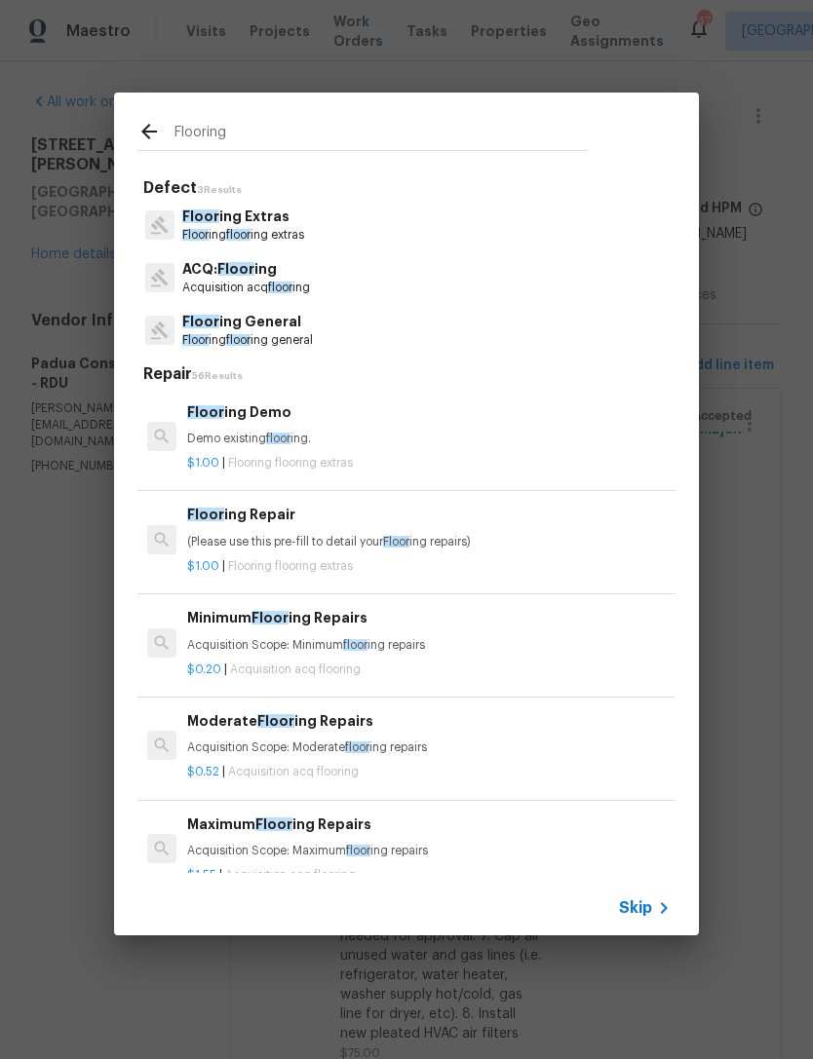
type input "Flooring"
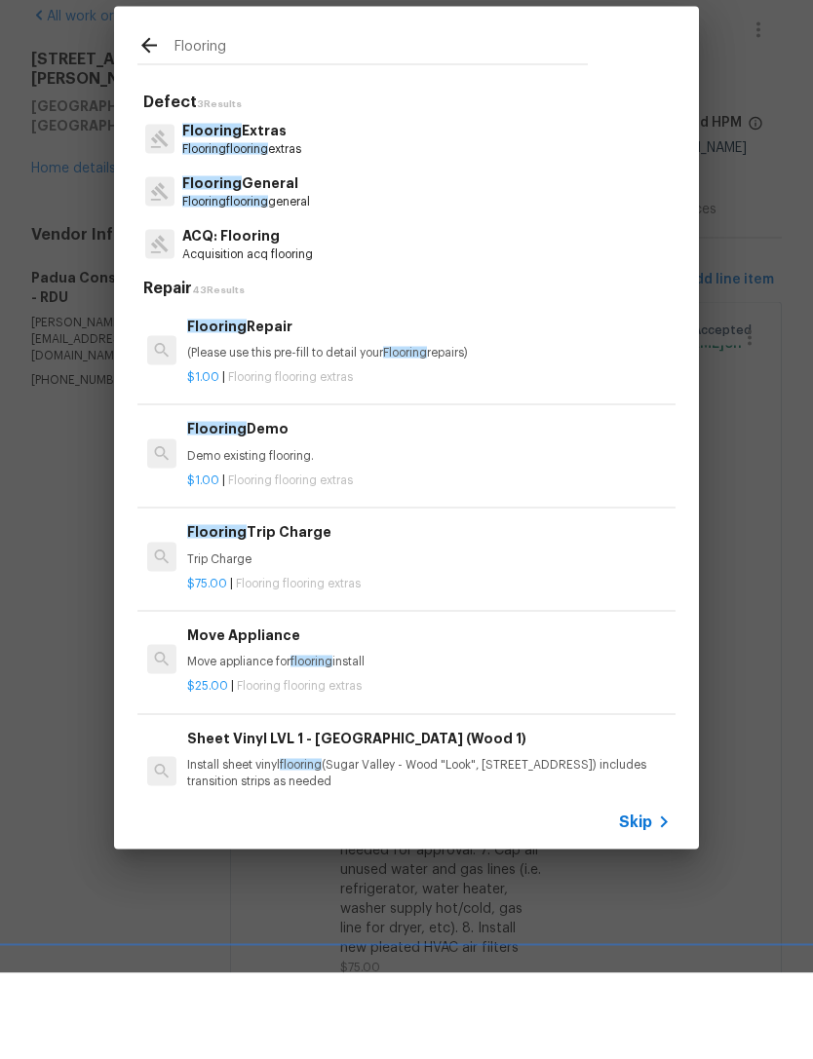
click at [267, 207] on p "Flooring Extras" at bounding box center [241, 217] width 119 height 20
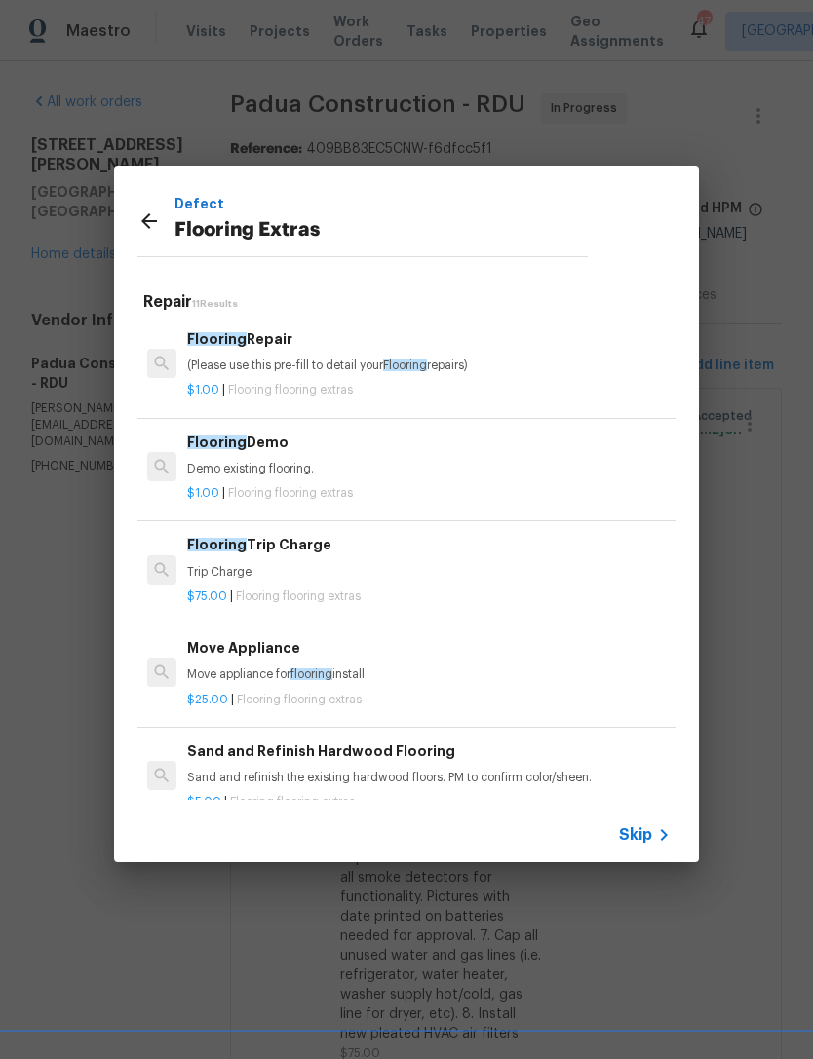
click at [319, 363] on p "(Please use this pre-fill to detail your Flooring repairs)" at bounding box center [428, 366] width 483 height 17
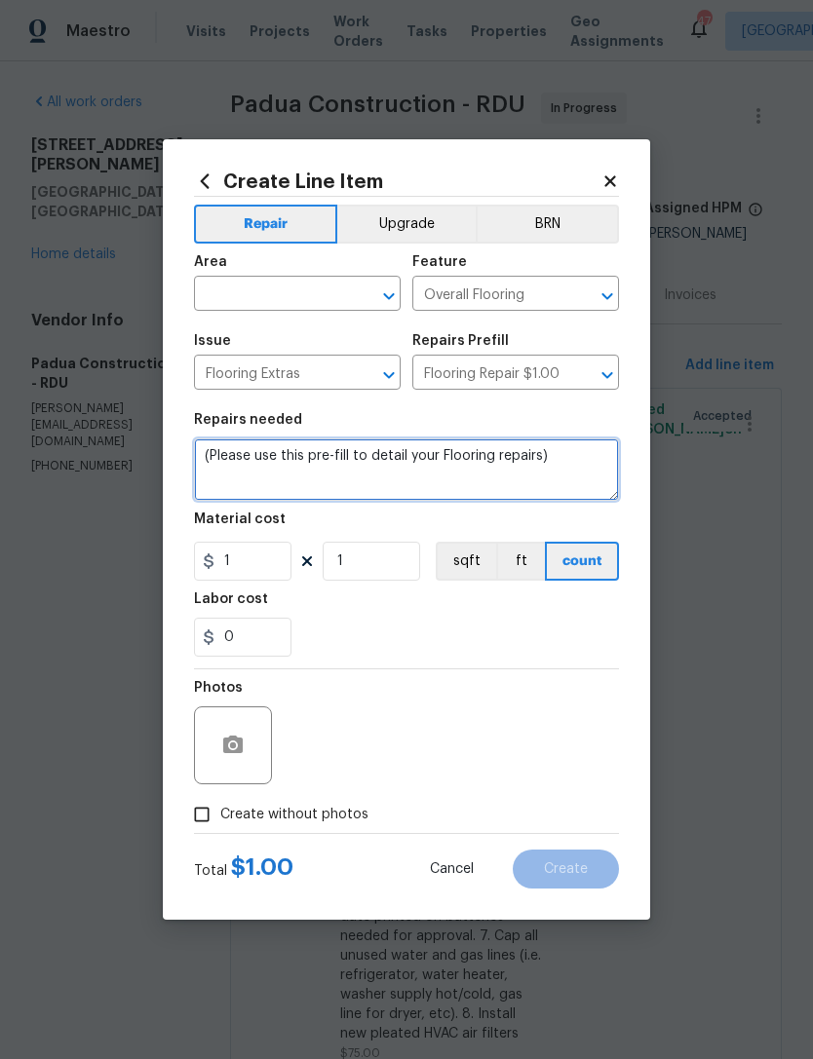
click at [205, 460] on textarea "(Please use this pre-fill to detail your Flooring repairs)" at bounding box center [406, 470] width 425 height 62
click at [205, 459] on textarea "(Please use this pre-fill to detail your Flooring repairs)" at bounding box center [406, 470] width 425 height 62
click at [218, 450] on textarea "(Please use this pre-fill to detail your Flooring repairs)" at bounding box center [406, 470] width 425 height 62
click at [217, 450] on textarea "(Please use this pre-fill to detail your Flooring repairs)" at bounding box center [406, 470] width 425 height 62
type textarea "("
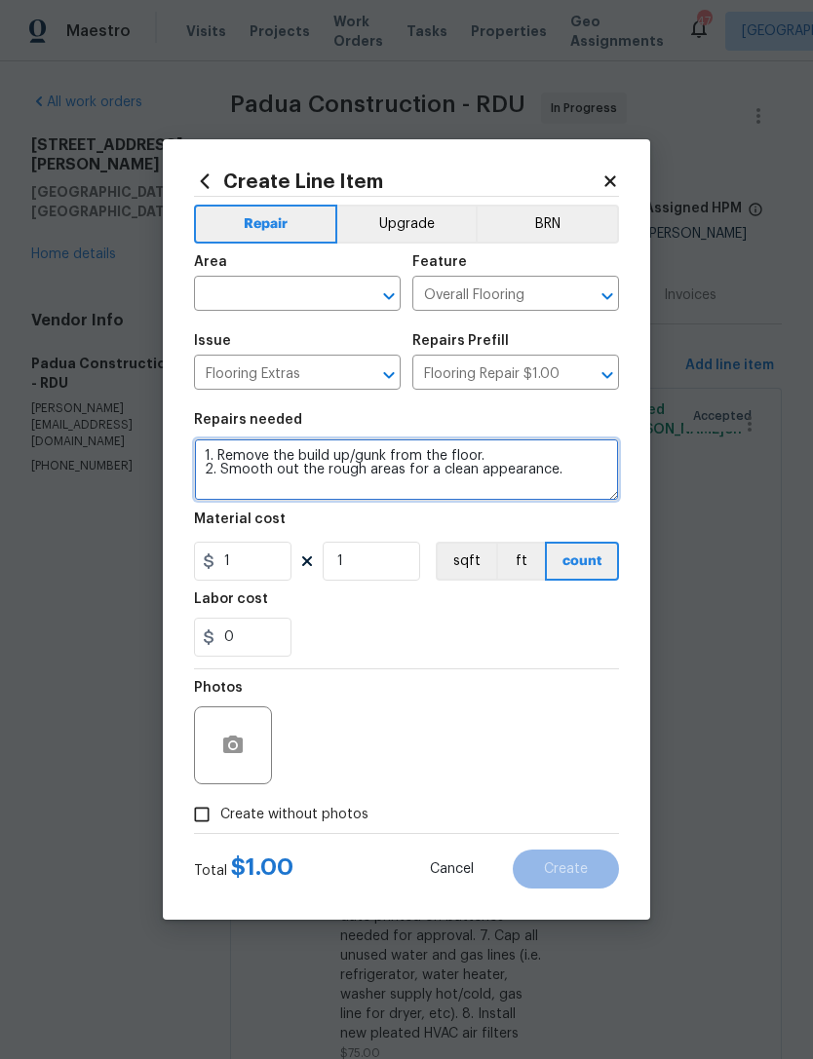
type textarea "1. Remove the build up/gunk from the floor. 2. Smooth out the rough areas for a…"
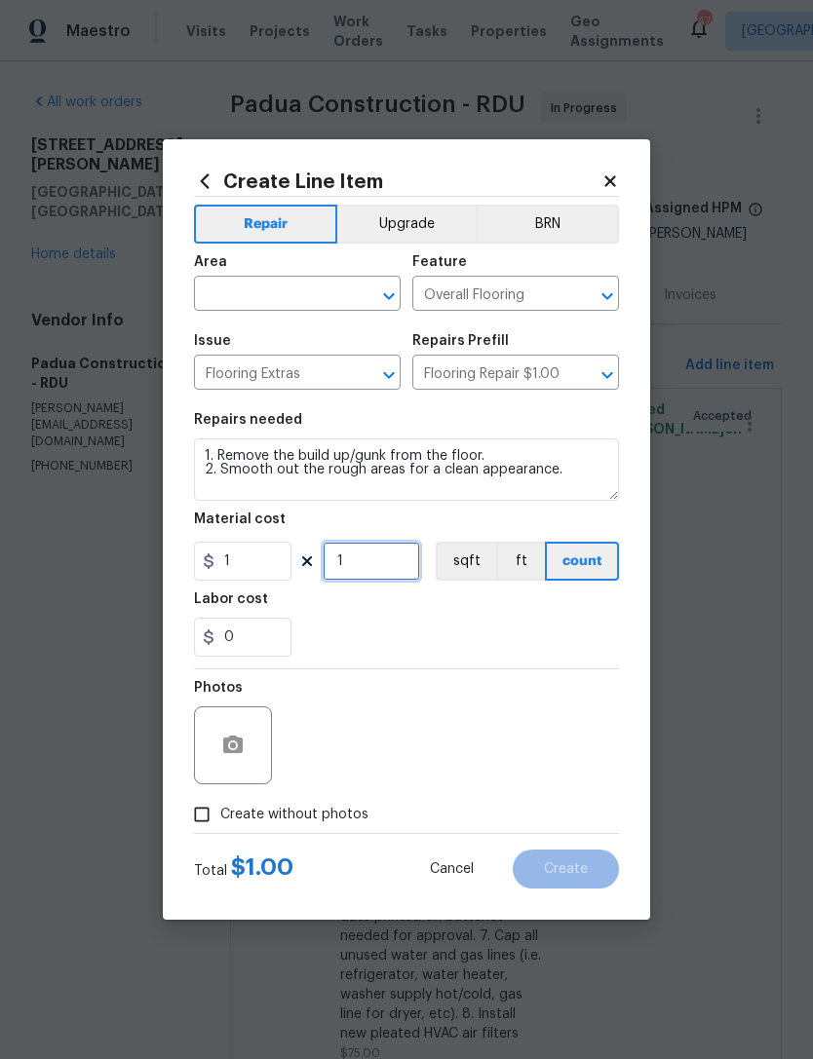
click at [378, 562] on input "1" at bounding box center [371, 561] width 97 height 39
type input "50"
click at [313, 294] on input "text" at bounding box center [270, 296] width 152 height 30
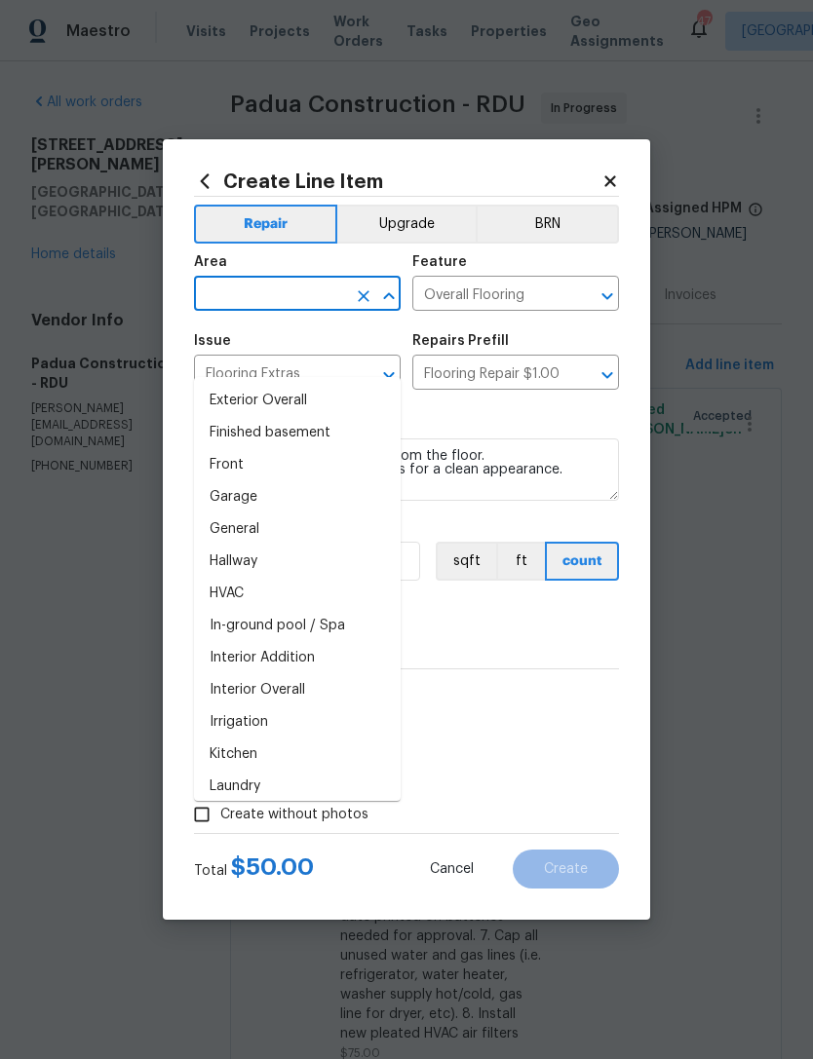
scroll to position [525, 0]
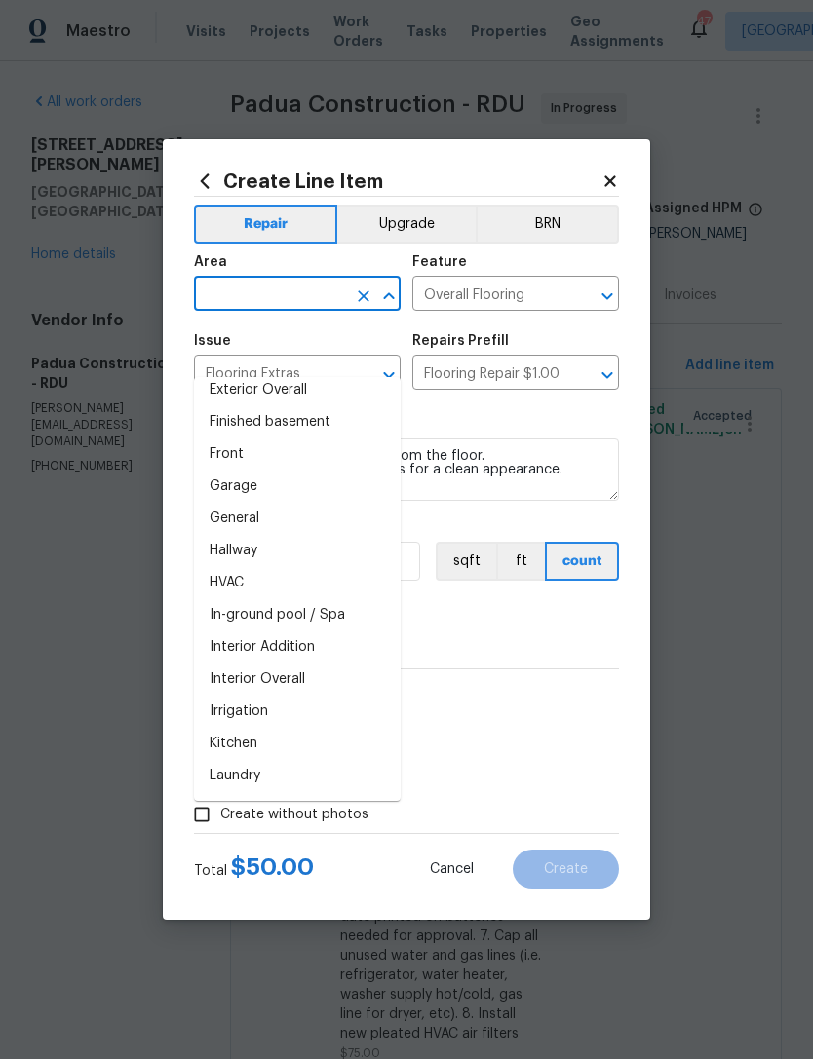
click at [329, 664] on li "Interior Overall" at bounding box center [297, 680] width 207 height 32
type input "Interior Overall"
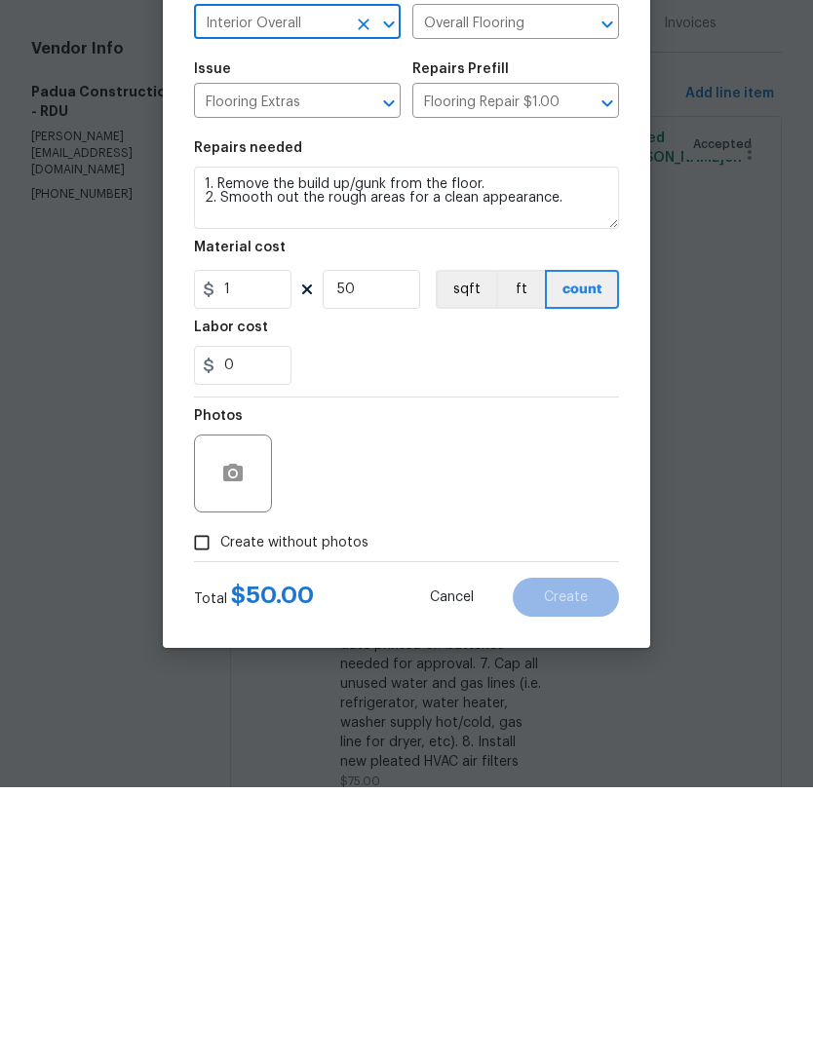
click at [322, 805] on span "Create without photos" at bounding box center [294, 815] width 148 height 20
click at [220, 796] on input "Create without photos" at bounding box center [201, 814] width 37 height 37
checkbox input "true"
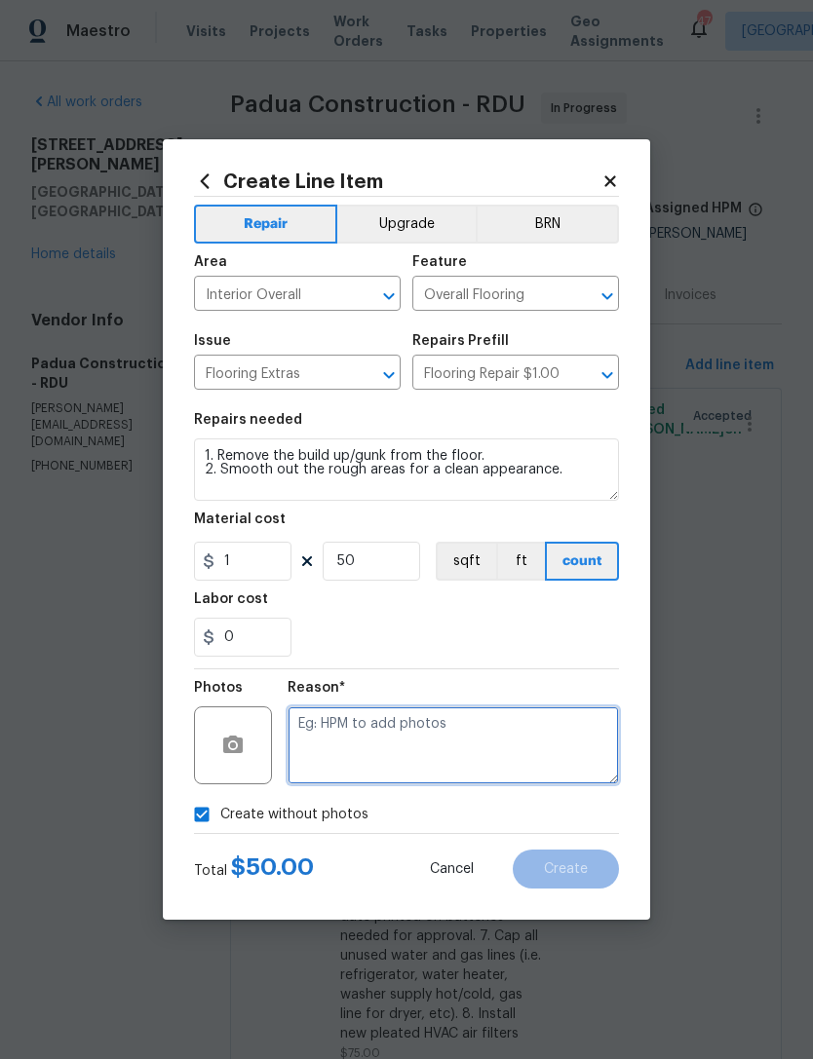
click at [399, 737] on textarea at bounding box center [452, 745] width 331 height 78
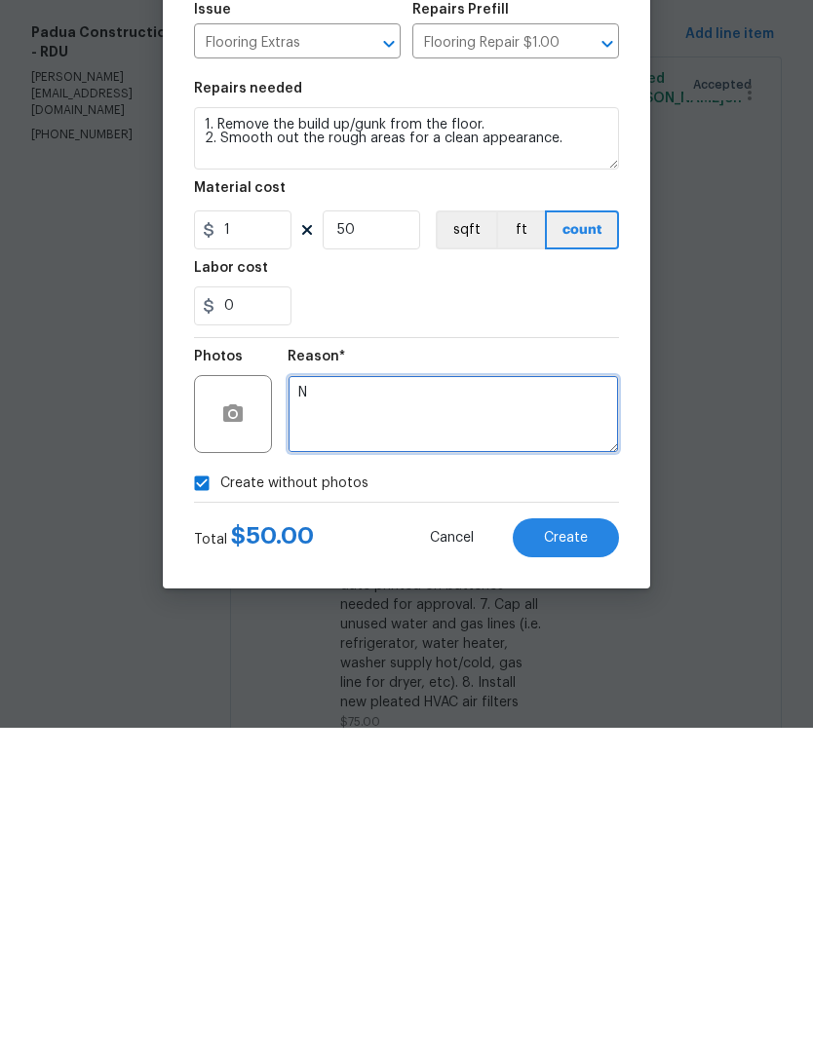
type textarea "N"
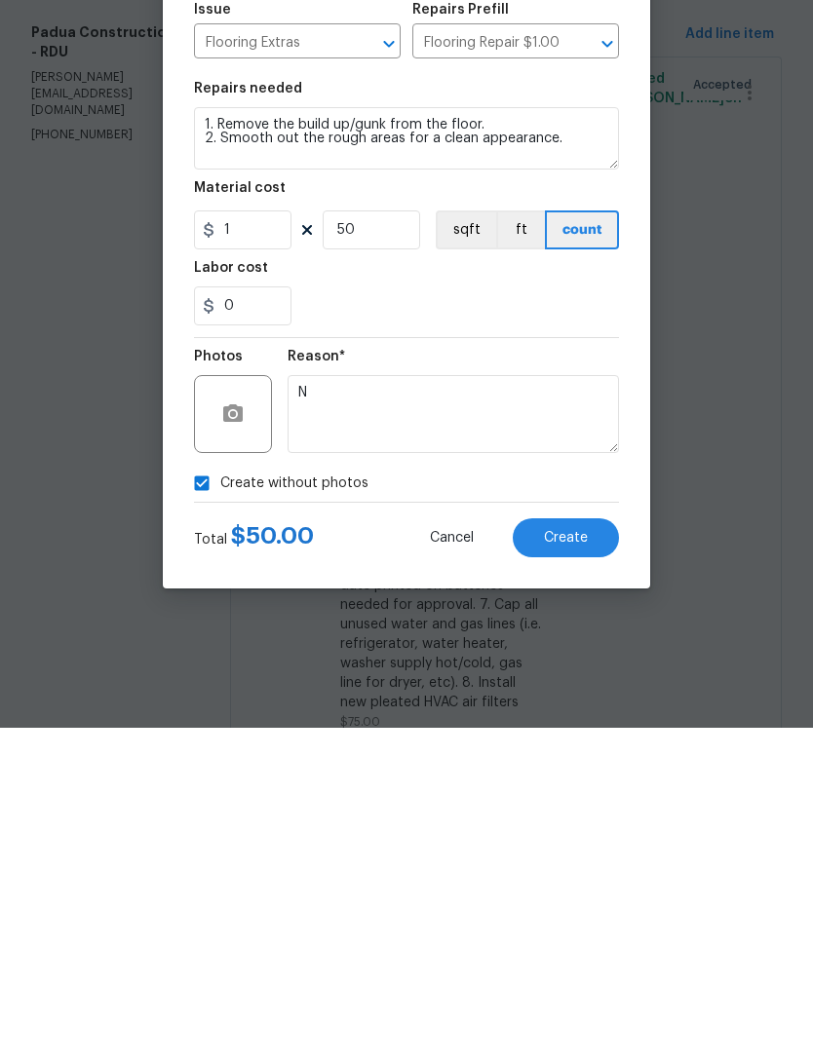
click at [581, 862] on span "Create" at bounding box center [566, 869] width 44 height 15
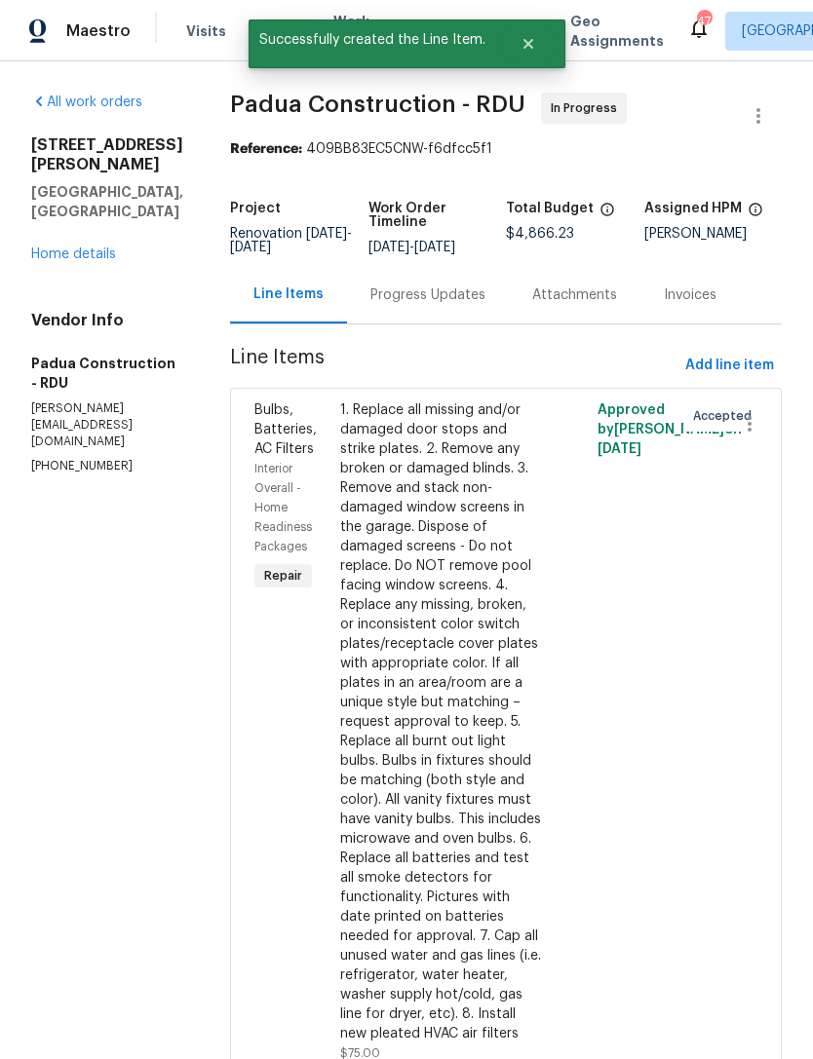
scroll to position [0, 0]
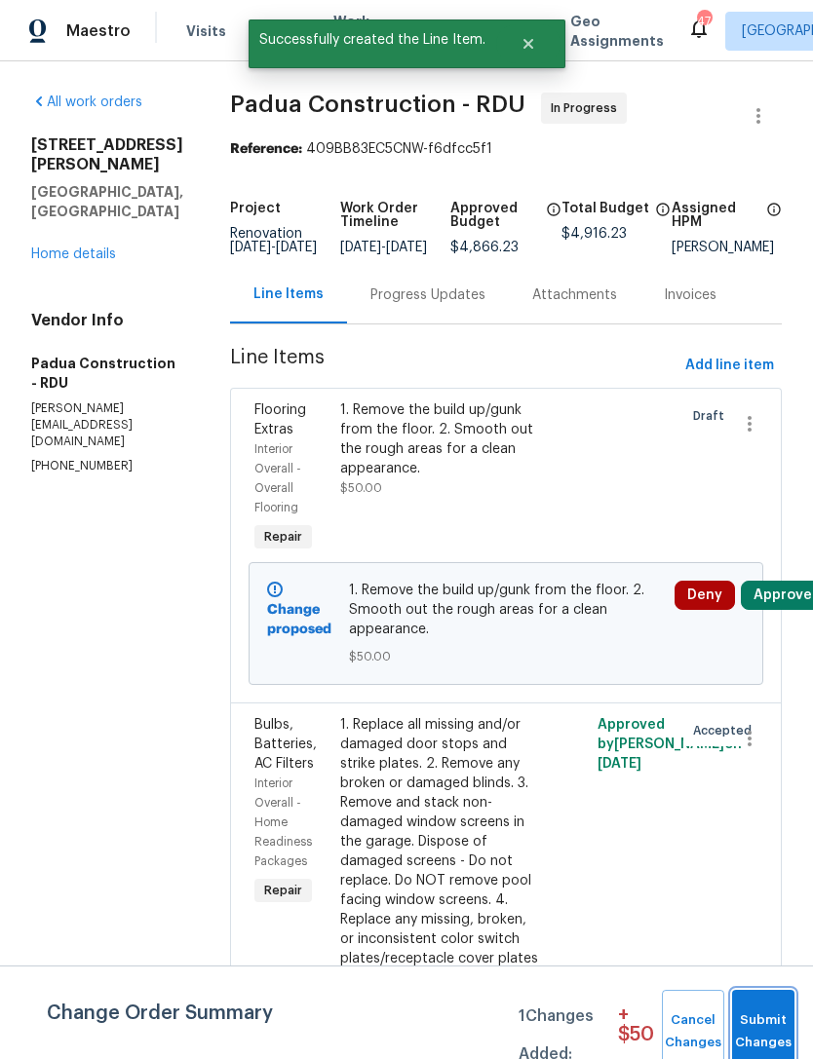
click at [765, 1020] on span "Submit Changes" at bounding box center [763, 1032] width 43 height 45
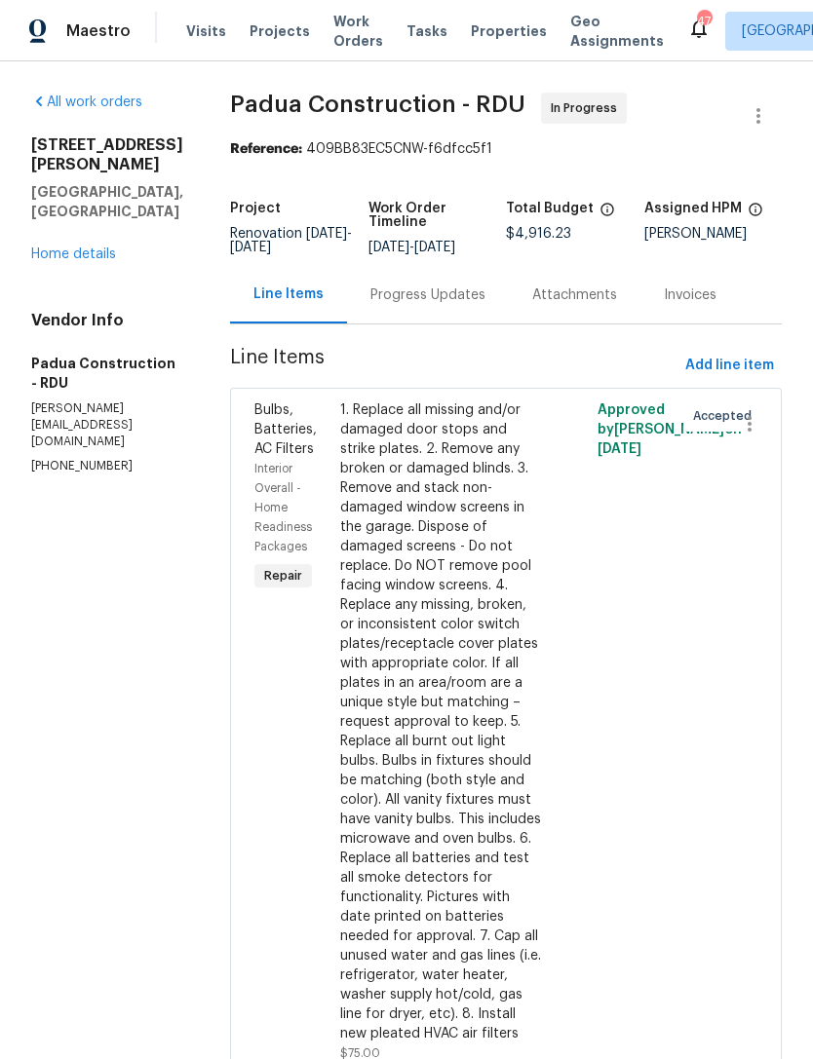
click at [83, 261] on link "Home details" at bounding box center [73, 255] width 85 height 14
